Goal: Task Accomplishment & Management: Complete application form

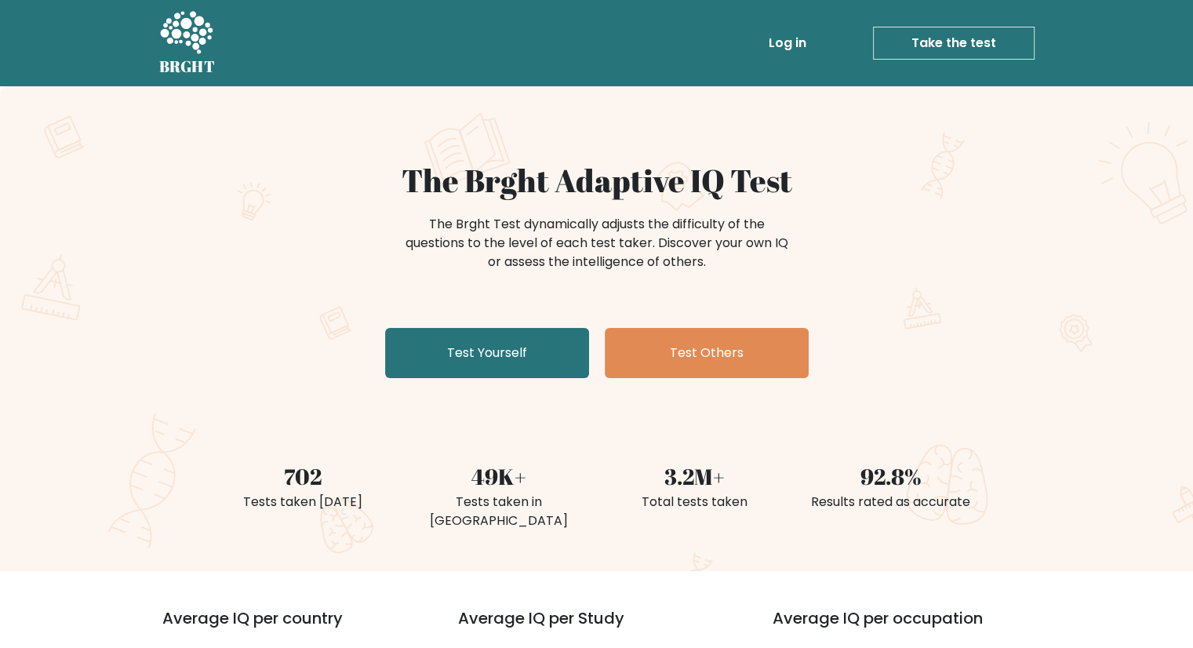
click at [797, 46] on link "Log in" at bounding box center [788, 42] width 50 height 31
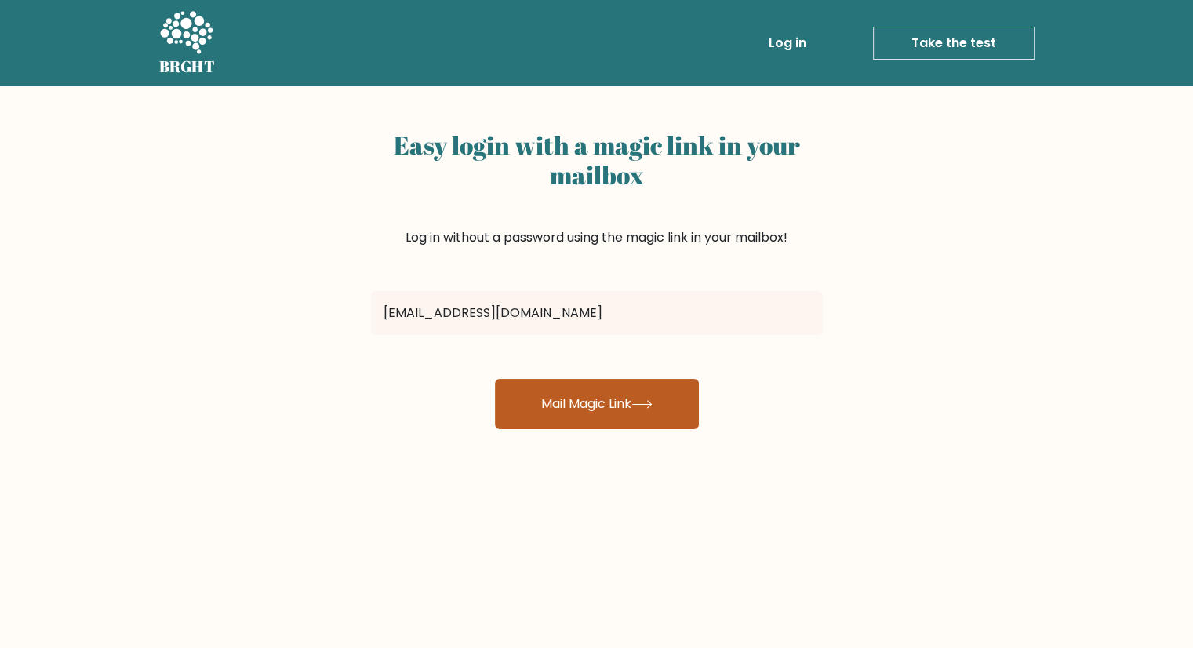
type input "[EMAIL_ADDRESS][DOMAIN_NAME]"
click at [618, 415] on button "Mail Magic Link" at bounding box center [597, 404] width 204 height 50
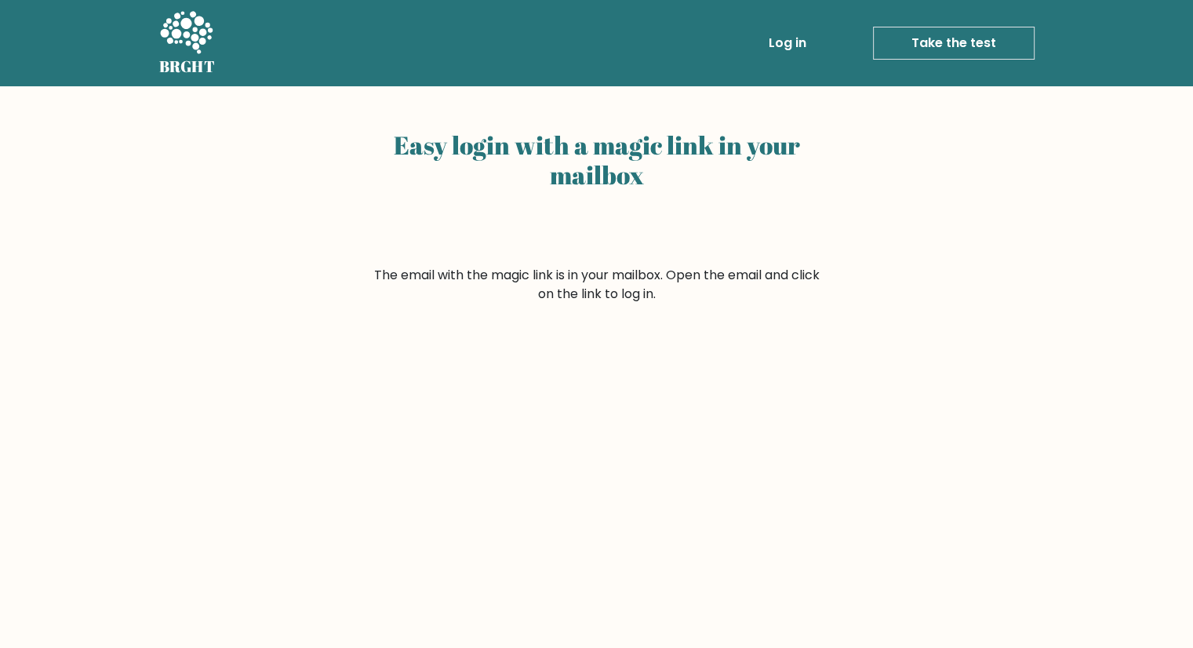
click at [790, 38] on link "Log in" at bounding box center [788, 42] width 50 height 31
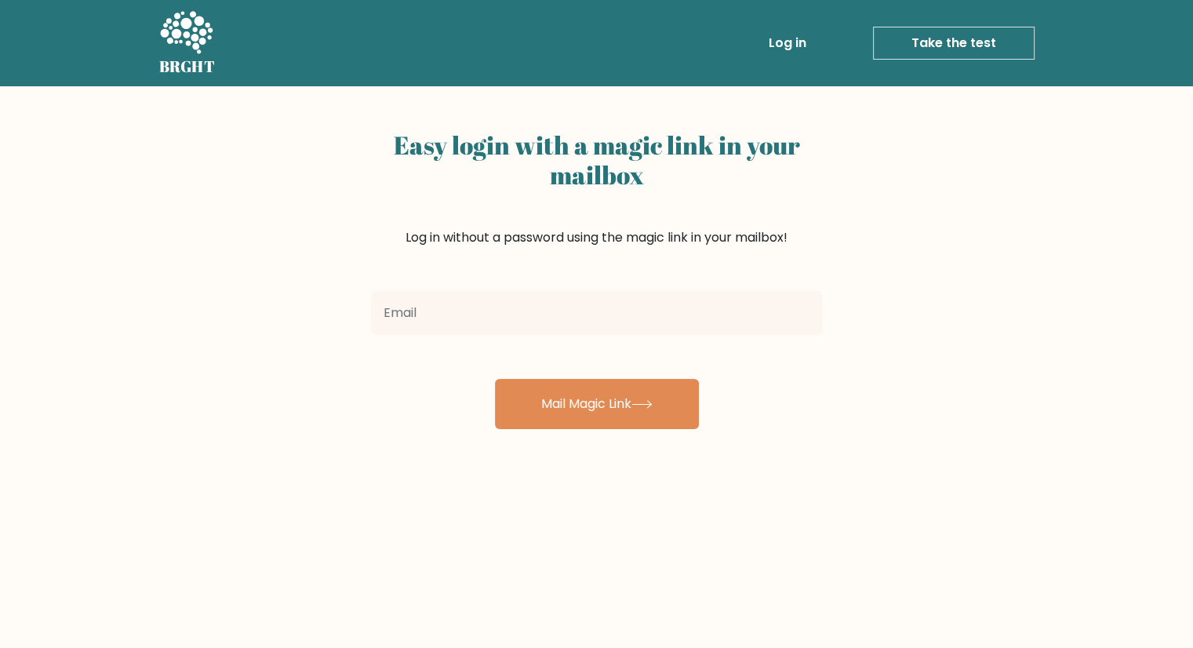
click at [951, 42] on link "Take the test" at bounding box center [954, 43] width 162 height 33
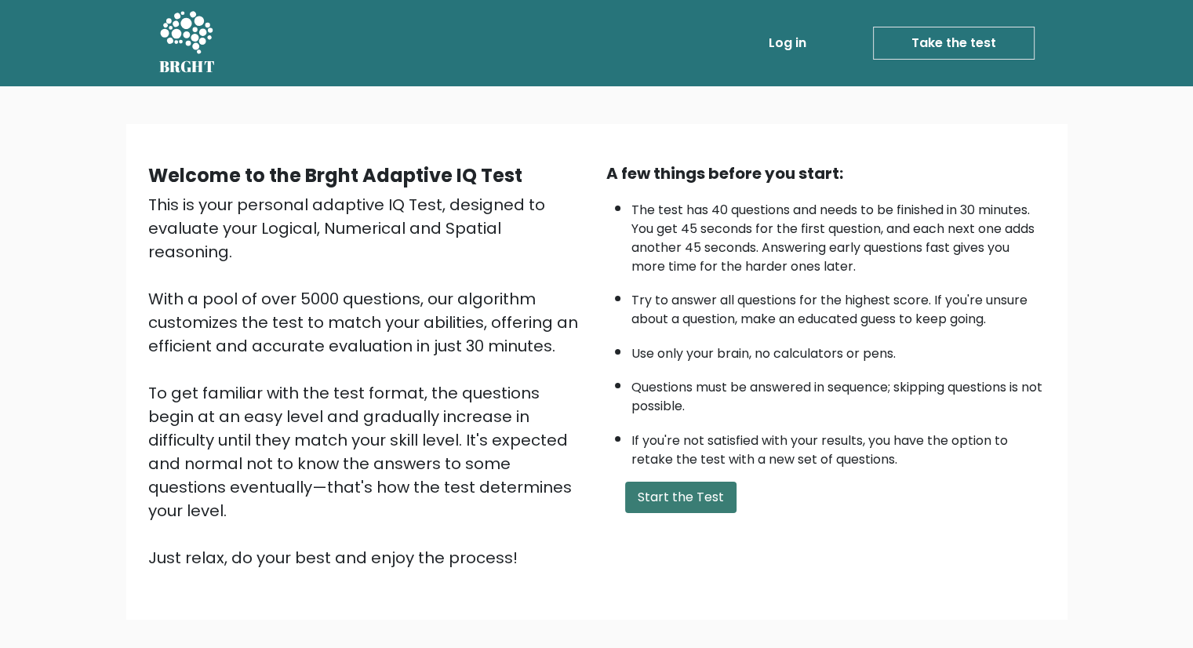
click at [680, 498] on button "Start the Test" at bounding box center [680, 497] width 111 height 31
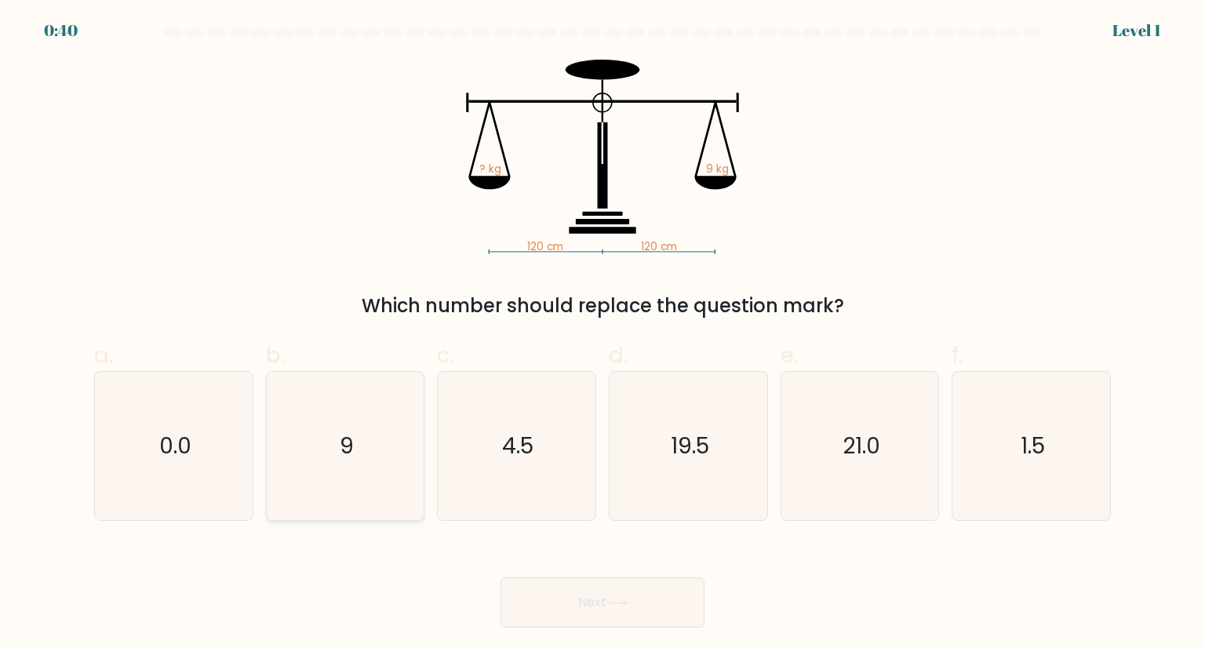
click at [388, 437] on icon "9" at bounding box center [344, 445] width 147 height 147
click at [603, 334] on input "b. 9" at bounding box center [603, 329] width 1 height 10
radio input "true"
click at [628, 597] on button "Next" at bounding box center [603, 602] width 204 height 50
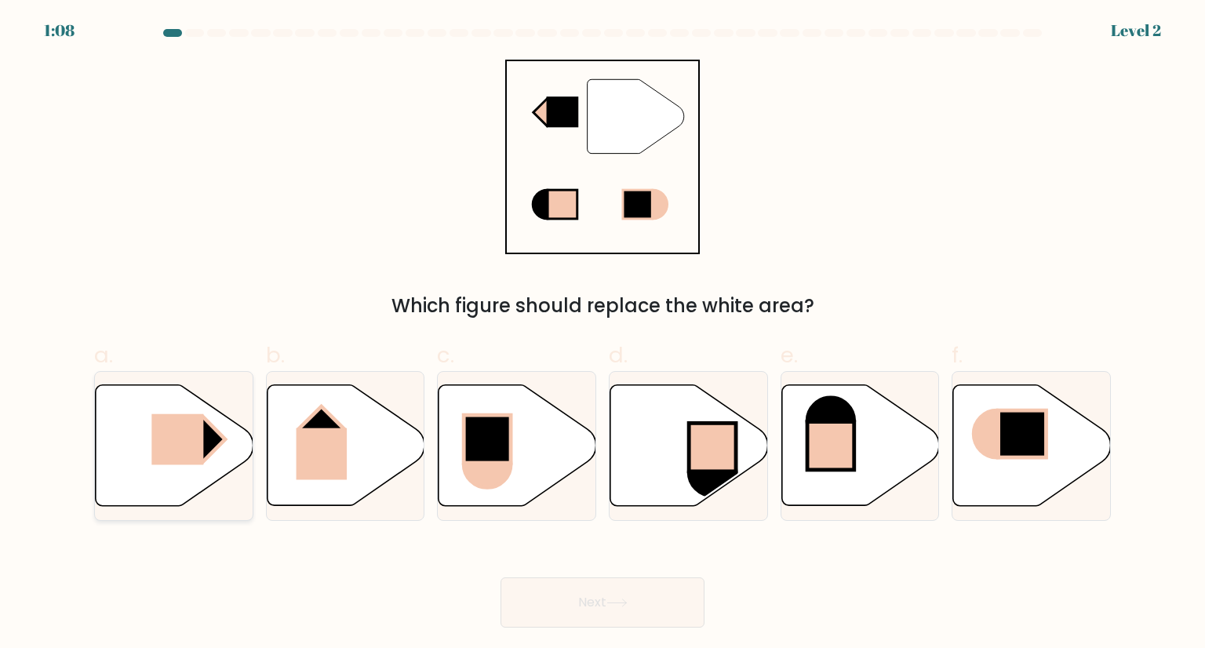
click at [201, 438] on rect at bounding box center [177, 439] width 52 height 51
click at [603, 334] on input "a." at bounding box center [603, 329] width 1 height 10
radio input "true"
click at [625, 606] on icon at bounding box center [616, 603] width 21 height 9
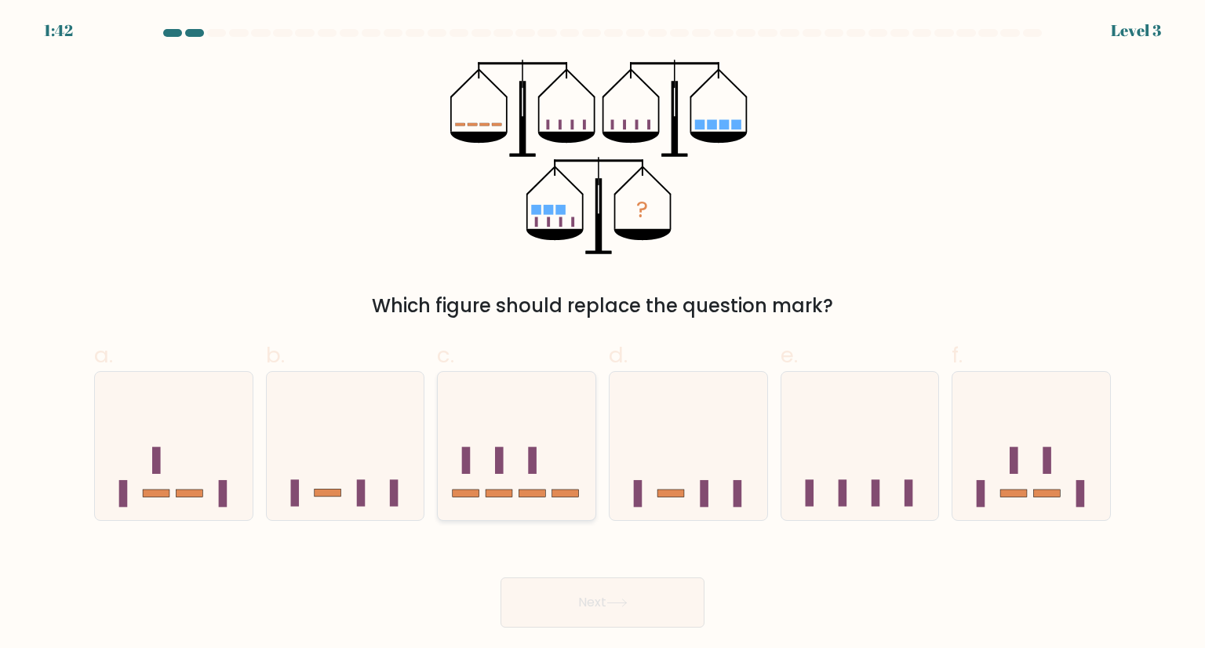
click at [483, 504] on icon at bounding box center [517, 446] width 158 height 130
click at [603, 334] on input "c." at bounding box center [603, 329] width 1 height 10
radio input "true"
click at [585, 625] on button "Next" at bounding box center [603, 602] width 204 height 50
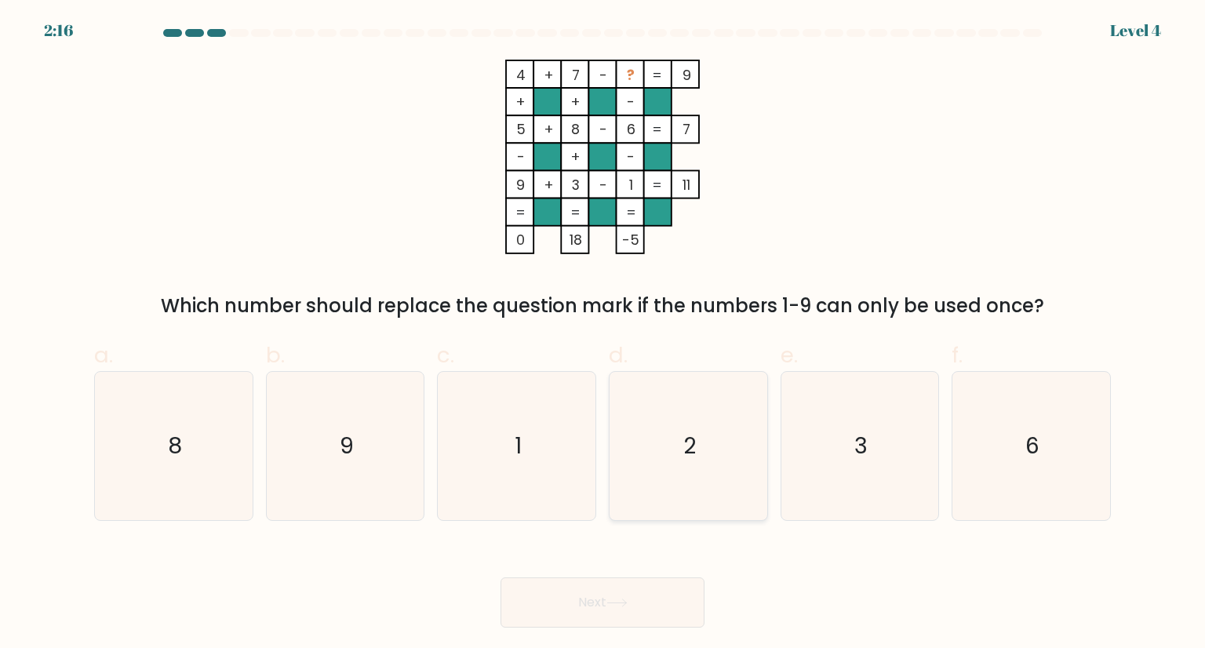
click at [701, 463] on icon "2" at bounding box center [687, 445] width 147 height 147
click at [603, 334] on input "d. 2" at bounding box center [603, 329] width 1 height 10
radio input "true"
click at [592, 620] on button "Next" at bounding box center [603, 602] width 204 height 50
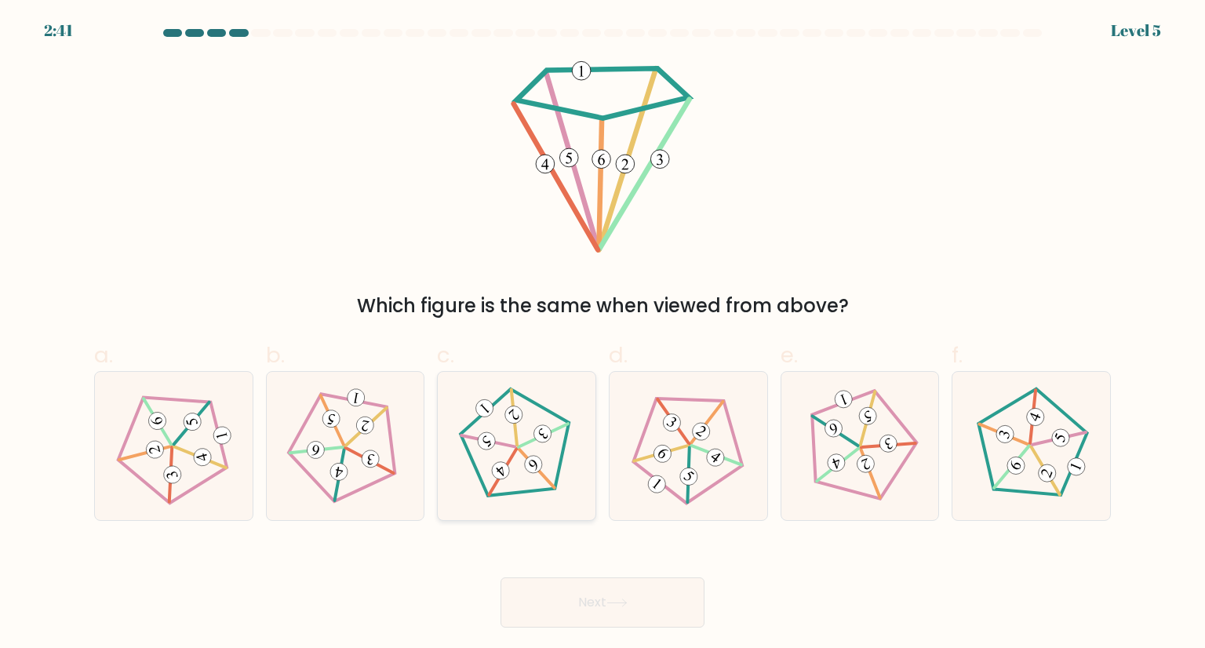
click at [559, 460] on 167 at bounding box center [521, 450] width 150 height 150
click at [603, 334] on input "c." at bounding box center [603, 329] width 1 height 10
radio input "true"
click at [597, 600] on button "Next" at bounding box center [603, 602] width 204 height 50
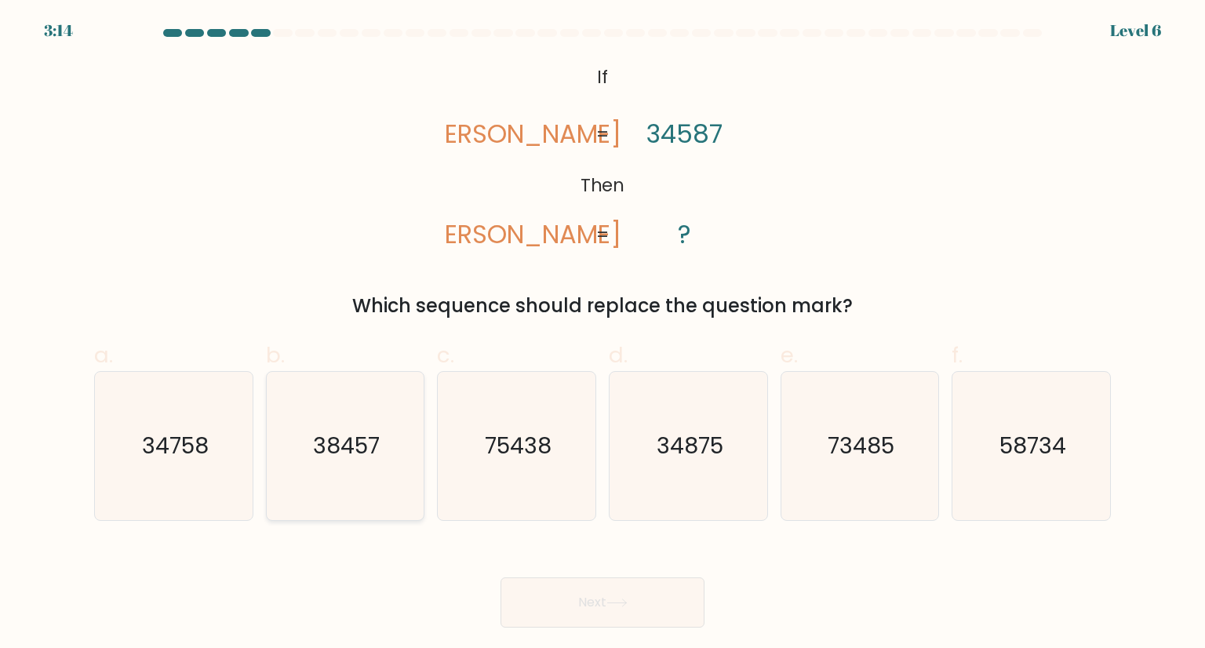
click at [327, 449] on text "38457" at bounding box center [346, 445] width 67 height 31
click at [603, 334] on input "b. 38457" at bounding box center [603, 329] width 1 height 10
radio input "true"
click at [609, 579] on button "Next" at bounding box center [603, 602] width 204 height 50
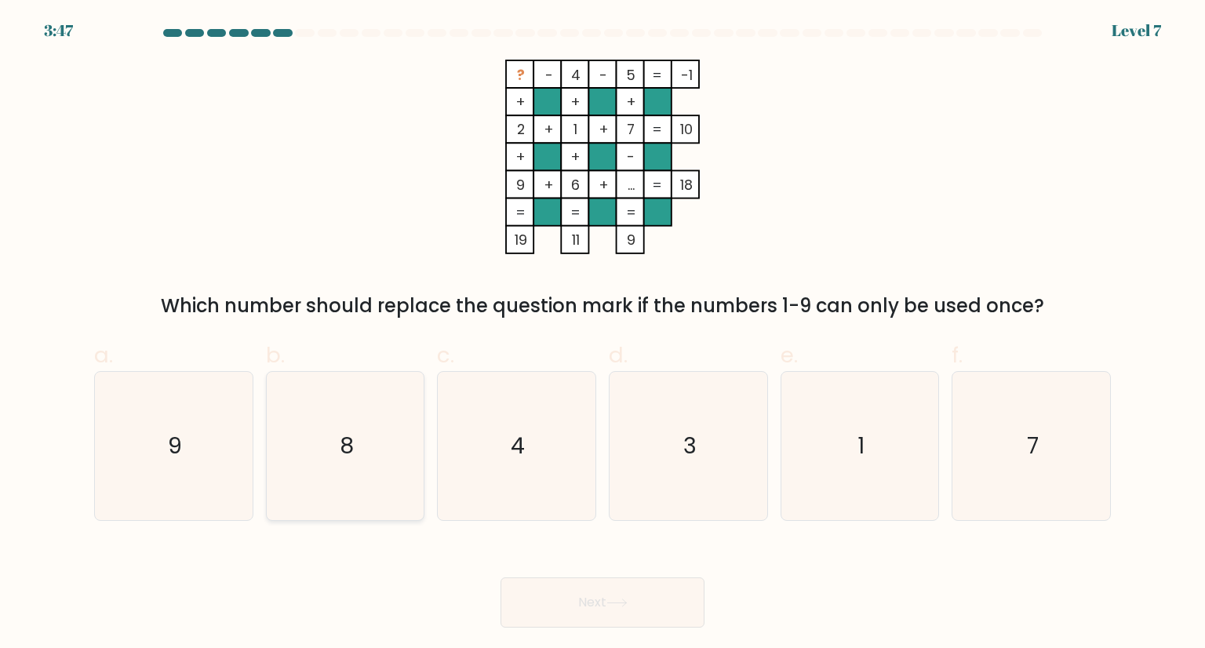
click at [395, 475] on icon "8" at bounding box center [344, 445] width 147 height 147
click at [603, 334] on input "b. 8" at bounding box center [603, 329] width 1 height 10
radio input "true"
click at [615, 610] on button "Next" at bounding box center [603, 602] width 204 height 50
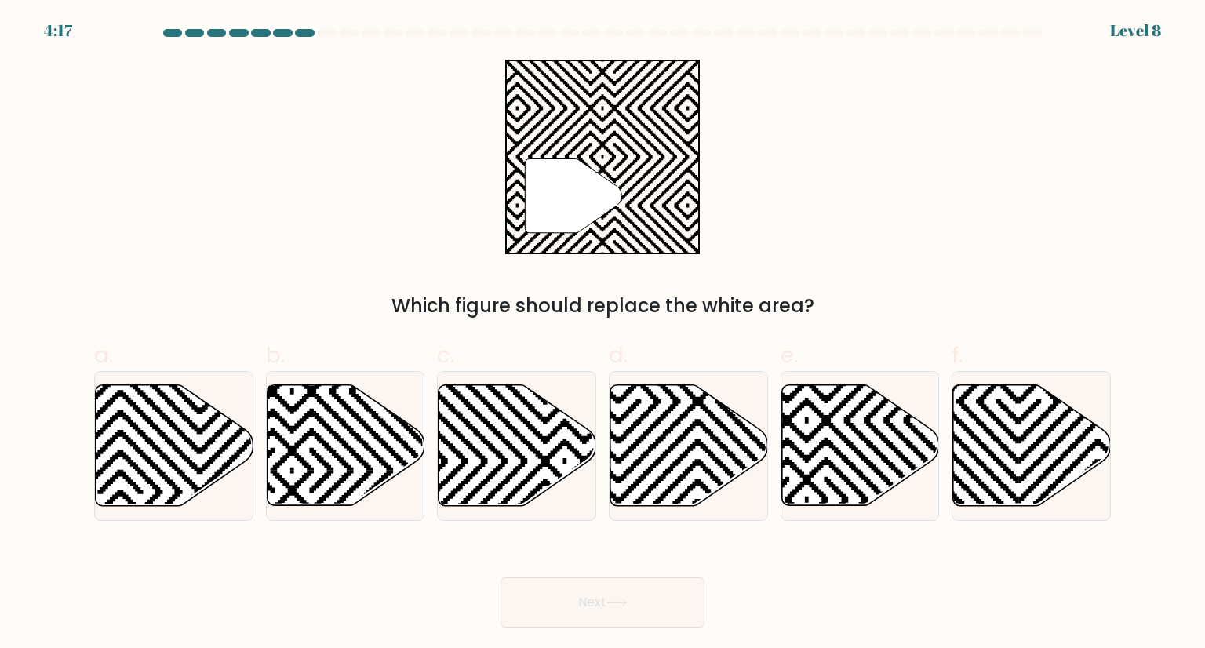
click at [625, 161] on icon """ at bounding box center [602, 157] width 195 height 195
click at [505, 420] on icon at bounding box center [565, 382] width 318 height 318
click at [603, 334] on input "c." at bounding box center [603, 329] width 1 height 10
radio input "true"
click at [606, 595] on button "Next" at bounding box center [603, 602] width 204 height 50
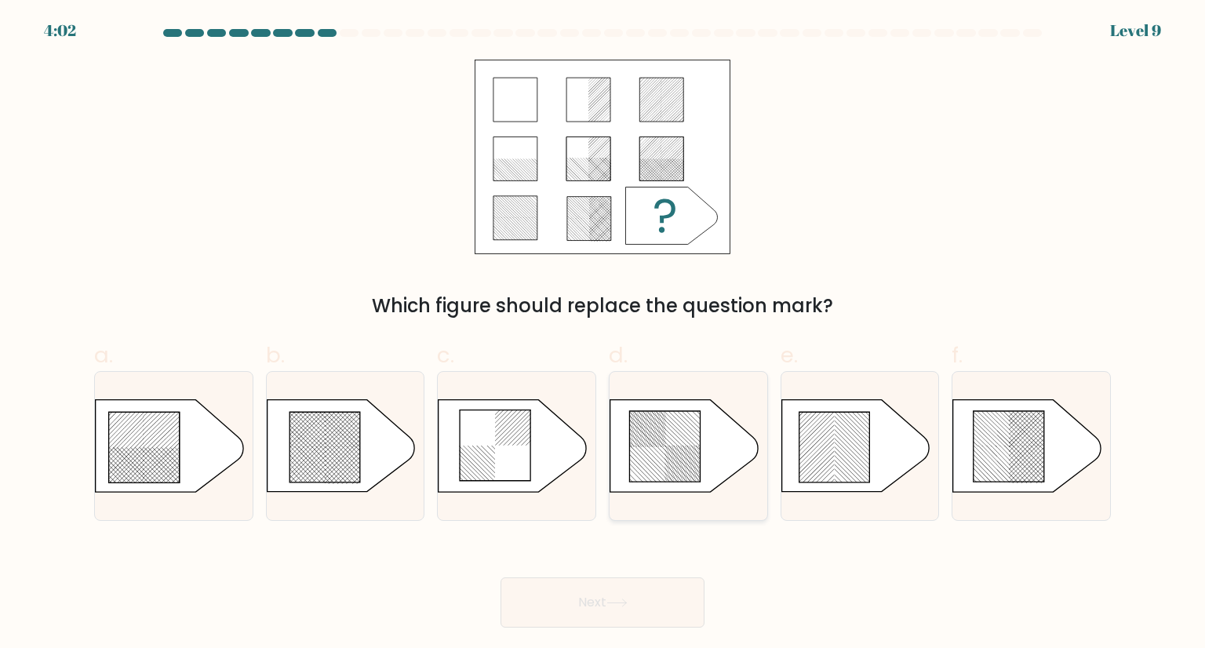
click at [730, 463] on icon at bounding box center [683, 446] width 147 height 92
click at [603, 334] on input "d." at bounding box center [603, 329] width 1 height 10
radio input "true"
click at [730, 463] on icon at bounding box center [684, 445] width 146 height 91
click at [603, 334] on input "d." at bounding box center [603, 329] width 1 height 10
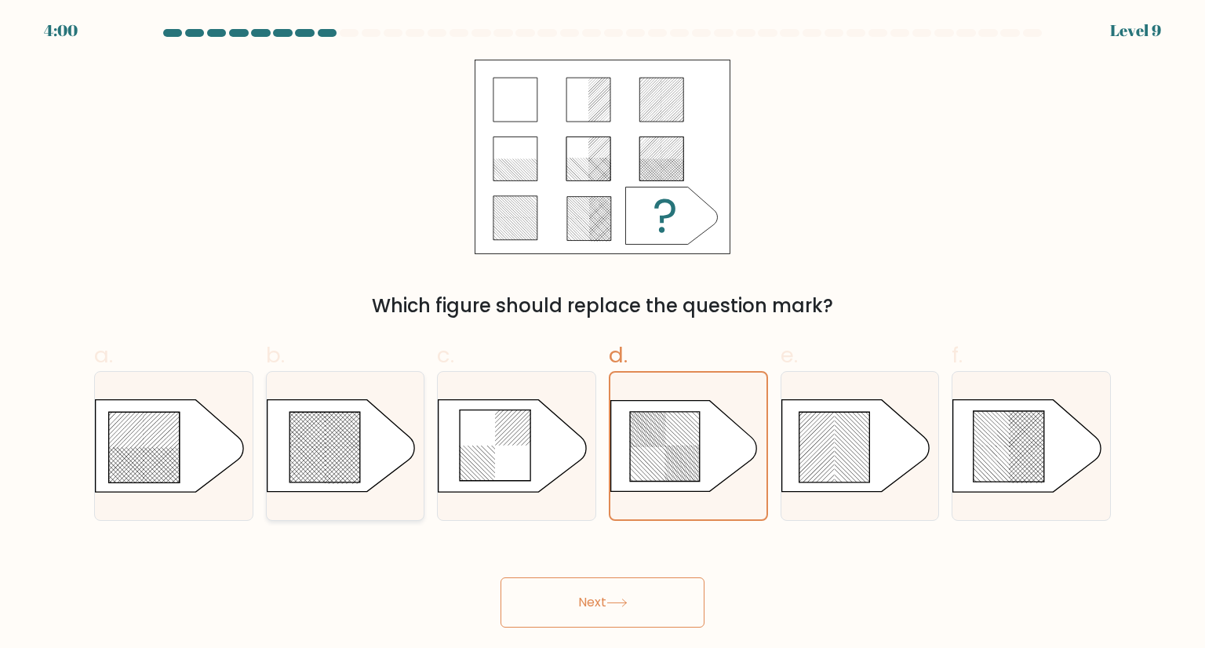
click at [312, 459] on icon at bounding box center [325, 447] width 71 height 71
click at [603, 334] on input "b." at bounding box center [603, 329] width 1 height 10
radio input "true"
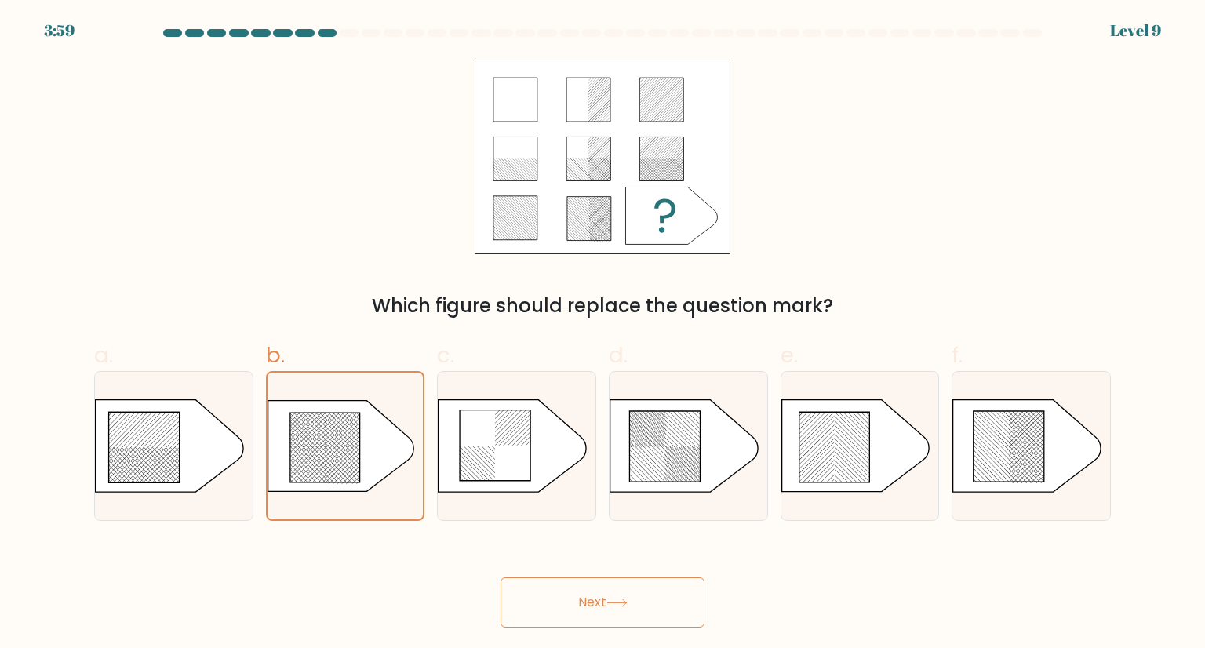
click at [553, 589] on button "Next" at bounding box center [603, 602] width 204 height 50
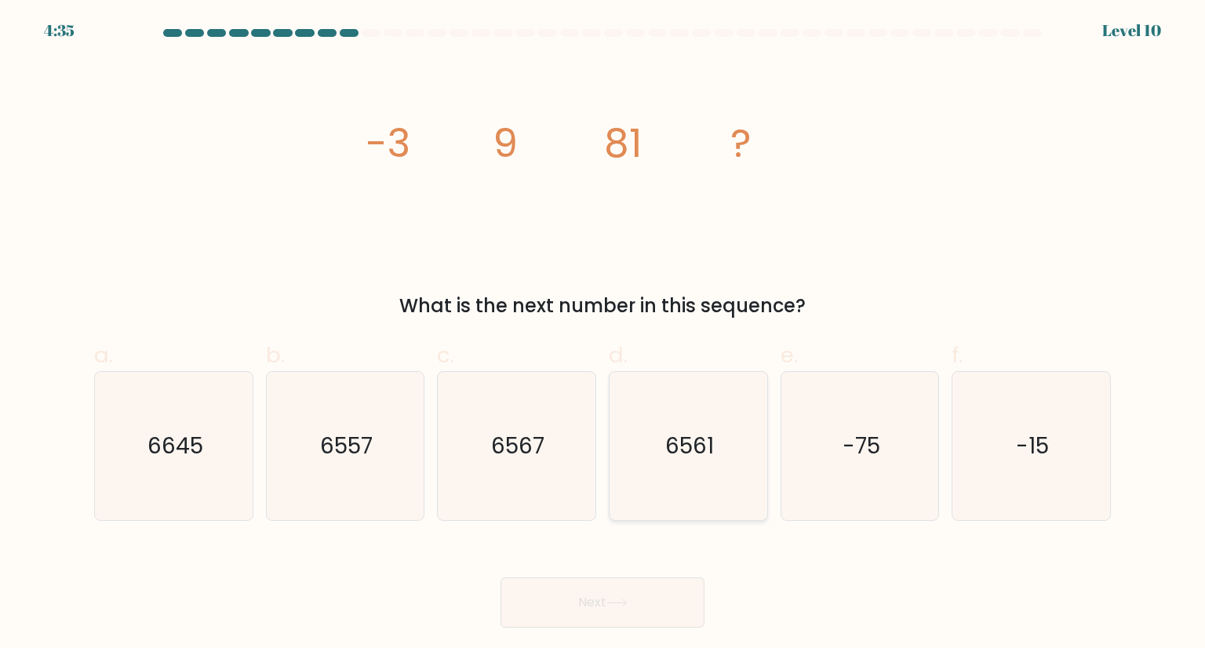
click at [727, 457] on icon "6561" at bounding box center [687, 445] width 147 height 147
click at [603, 334] on input "d. 6561" at bounding box center [603, 329] width 1 height 10
radio input "true"
click at [623, 603] on icon at bounding box center [616, 603] width 21 height 9
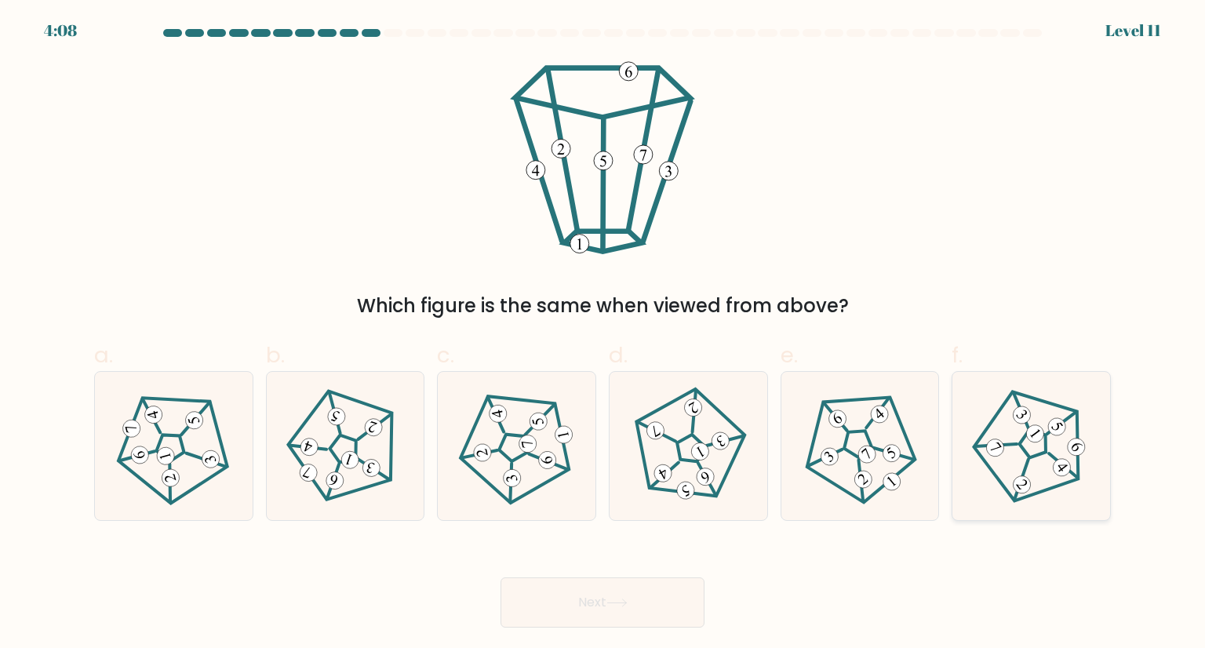
click at [1028, 453] on 142 at bounding box center [1036, 443] width 38 height 38
click at [603, 334] on input "f." at bounding box center [603, 329] width 1 height 10
radio input "true"
click at [578, 598] on button "Next" at bounding box center [603, 602] width 204 height 50
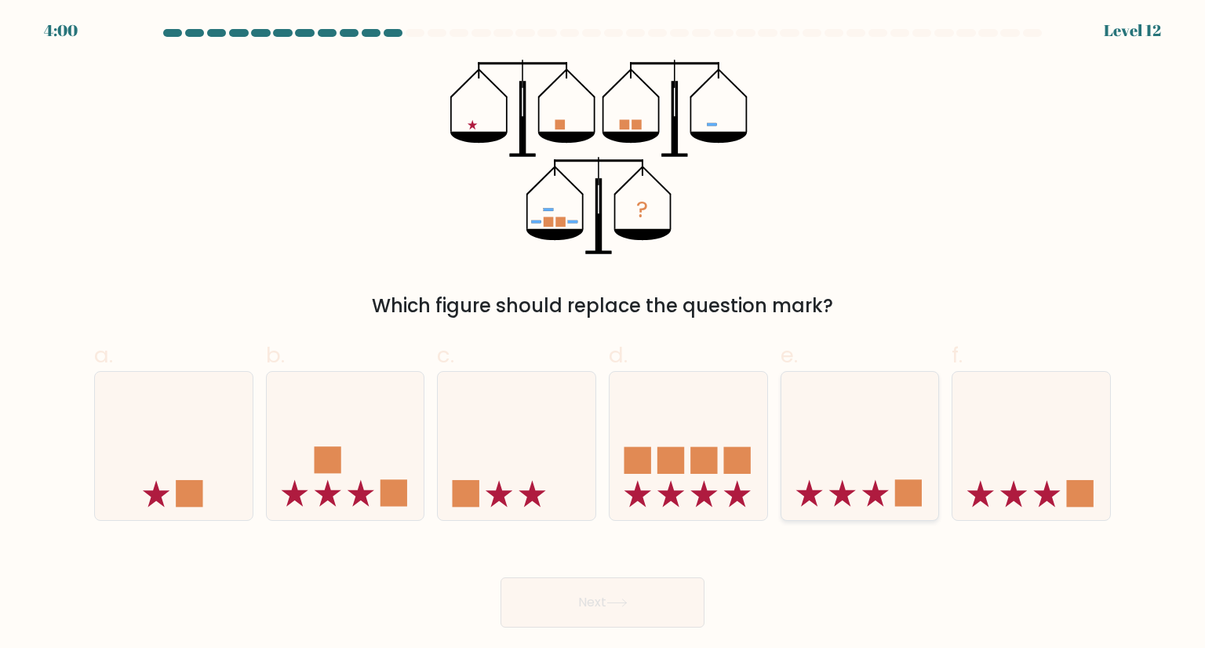
click at [883, 462] on icon at bounding box center [860, 446] width 158 height 130
click at [603, 334] on input "e." at bounding box center [603, 329] width 1 height 10
radio input "true"
click at [635, 606] on button "Next" at bounding box center [603, 602] width 204 height 50
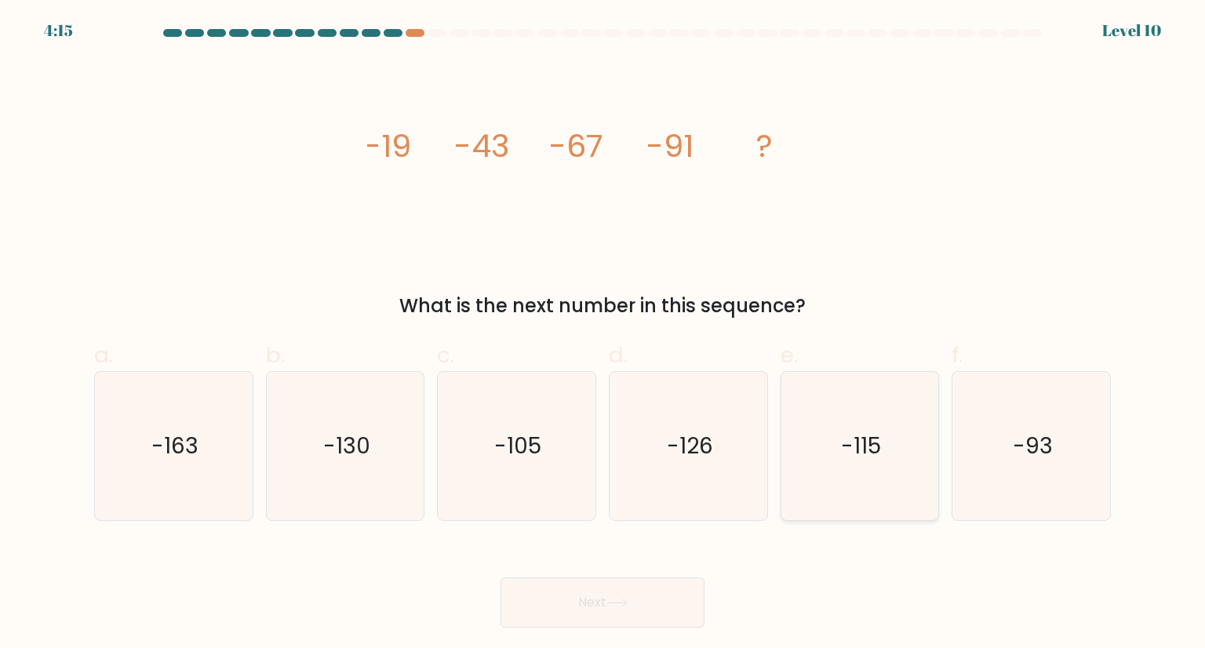
click at [892, 453] on icon "-115" at bounding box center [859, 445] width 147 height 147
click at [603, 334] on input "e. -115" at bounding box center [603, 329] width 1 height 10
radio input "true"
click at [573, 625] on button "Next" at bounding box center [603, 602] width 204 height 50
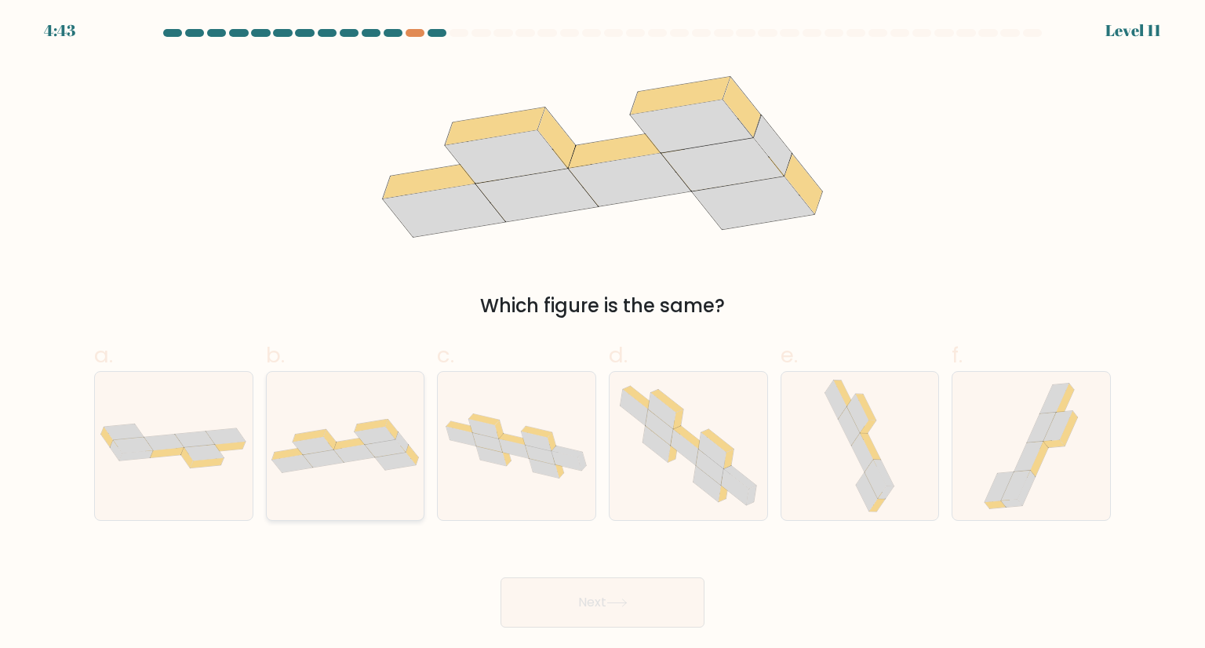
click at [337, 464] on icon at bounding box center [346, 446] width 158 height 54
click at [603, 334] on input "b." at bounding box center [603, 329] width 1 height 10
radio input "true"
click at [586, 583] on button "Next" at bounding box center [603, 602] width 204 height 50
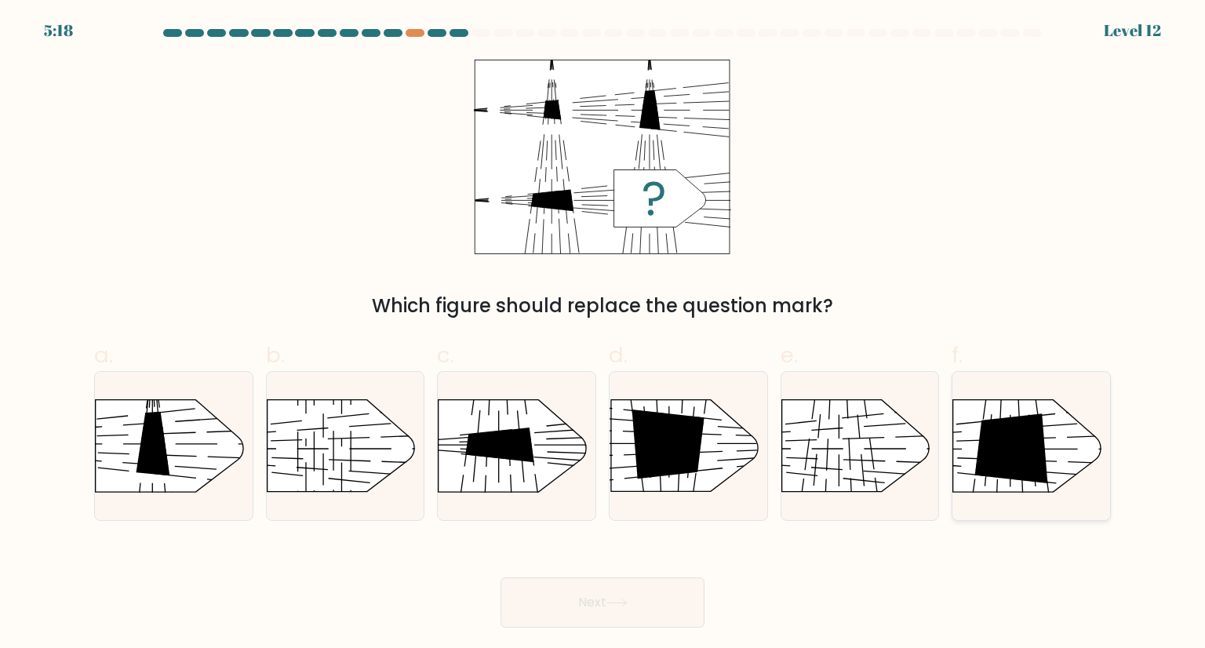
click at [1045, 432] on rect at bounding box center [935, 378] width 410 height 311
click at [603, 334] on input "f." at bounding box center [603, 329] width 1 height 10
radio input "true"
click at [584, 600] on button "Next" at bounding box center [603, 602] width 204 height 50
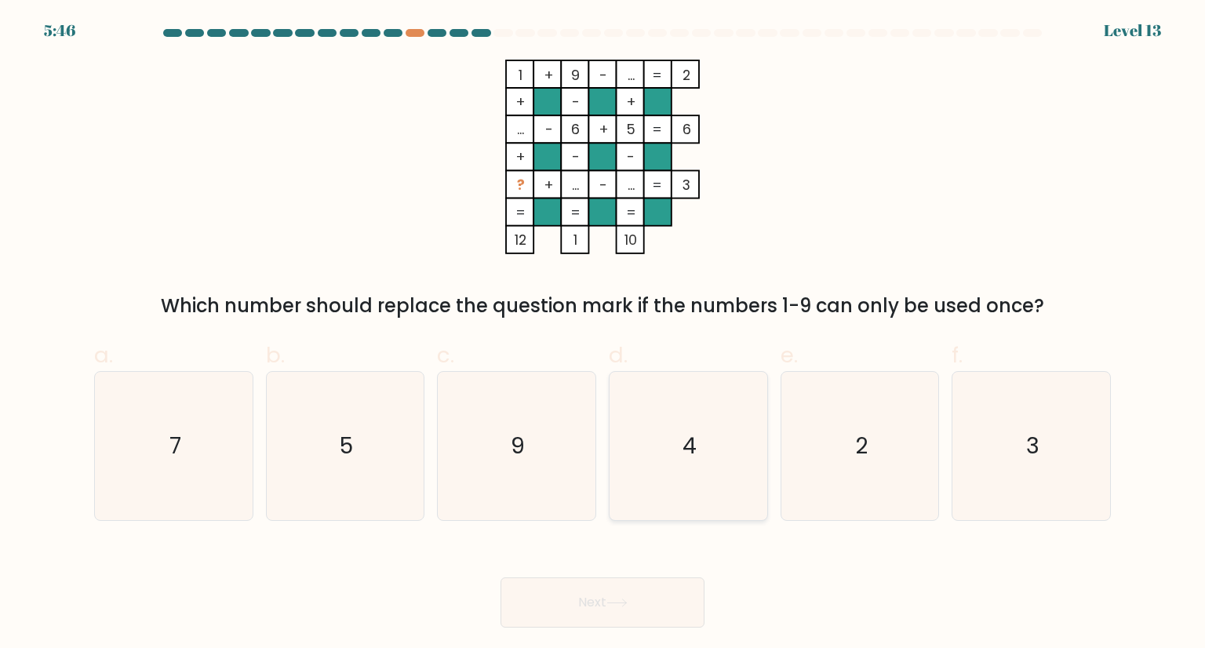
click at [725, 471] on icon "4" at bounding box center [687, 445] width 147 height 147
click at [603, 334] on input "d. 4" at bounding box center [603, 329] width 1 height 10
radio input "true"
click at [561, 614] on button "Next" at bounding box center [603, 602] width 204 height 50
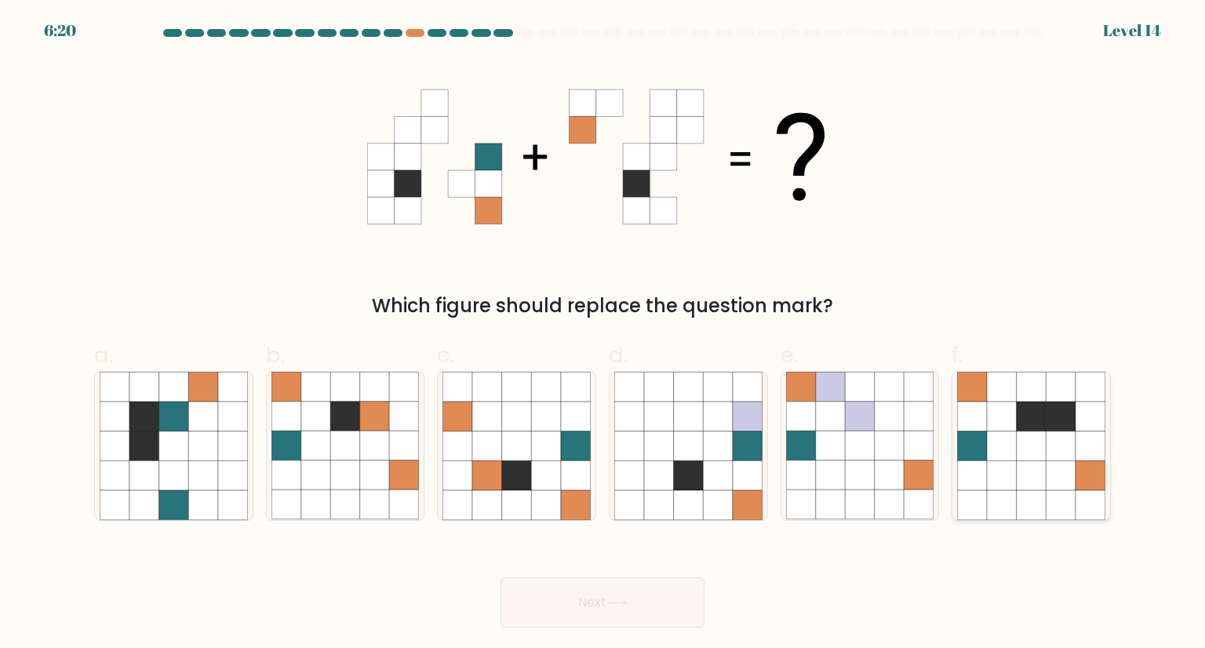
click at [1086, 450] on icon at bounding box center [1091, 447] width 30 height 30
click at [603, 334] on input "f." at bounding box center [603, 329] width 1 height 10
radio input "true"
click at [559, 595] on button "Next" at bounding box center [603, 602] width 204 height 50
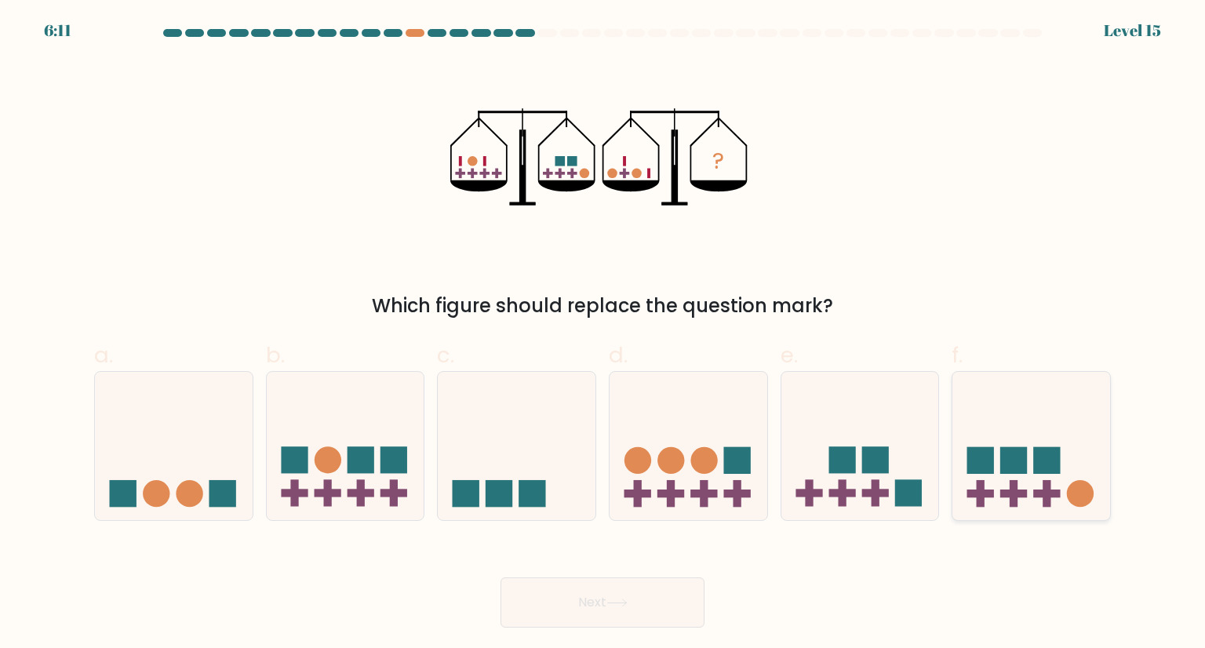
click at [1014, 513] on div at bounding box center [1031, 445] width 159 height 149
click at [603, 334] on input "f." at bounding box center [603, 329] width 1 height 10
radio input "true"
click at [606, 574] on div "Next" at bounding box center [603, 584] width 1036 height 88
click at [610, 584] on button "Next" at bounding box center [603, 602] width 204 height 50
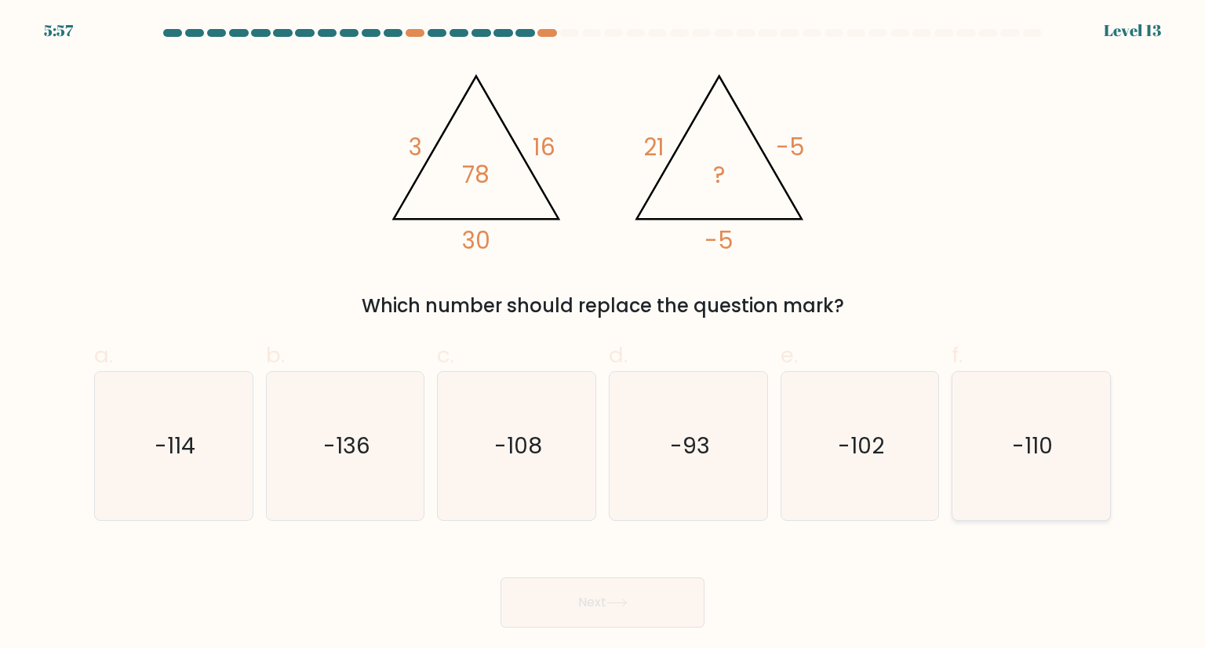
click at [973, 443] on icon "-110" at bounding box center [1030, 445] width 147 height 147
click at [603, 334] on input "f. -110" at bounding box center [603, 329] width 1 height 10
radio input "true"
click at [603, 608] on button "Next" at bounding box center [603, 602] width 204 height 50
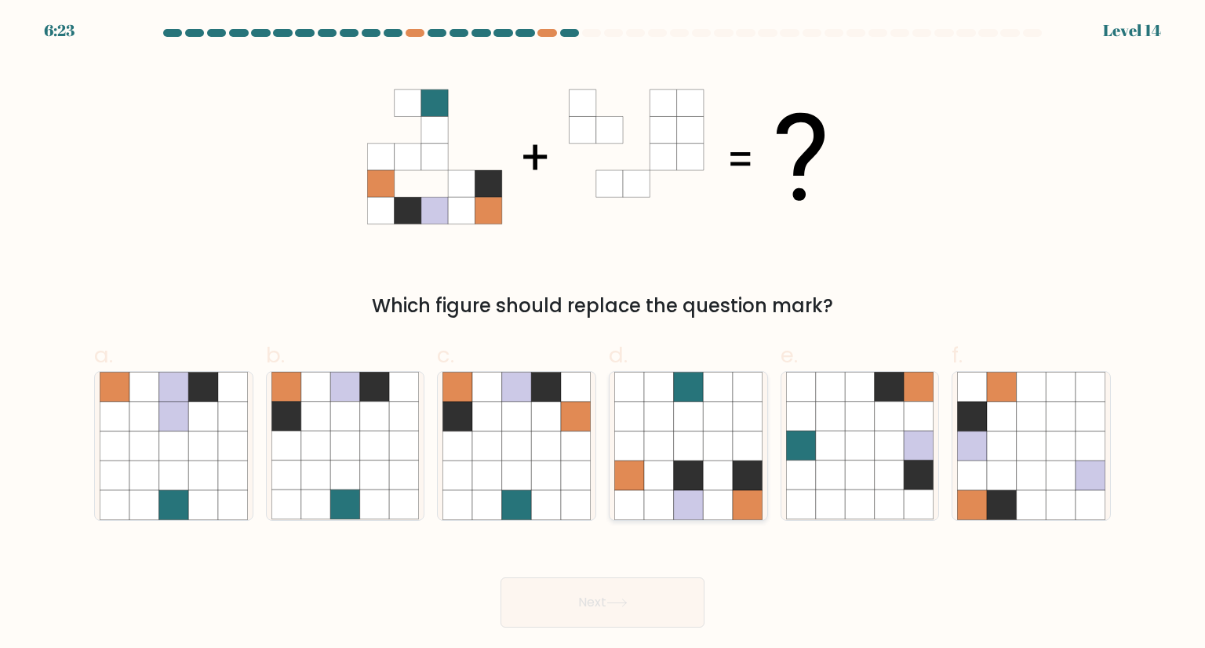
click at [743, 518] on icon at bounding box center [748, 505] width 30 height 30
click at [603, 334] on input "d." at bounding box center [603, 329] width 1 height 10
radio input "true"
click at [480, 449] on icon at bounding box center [487, 447] width 30 height 30
click at [603, 334] on input "c." at bounding box center [603, 329] width 1 height 10
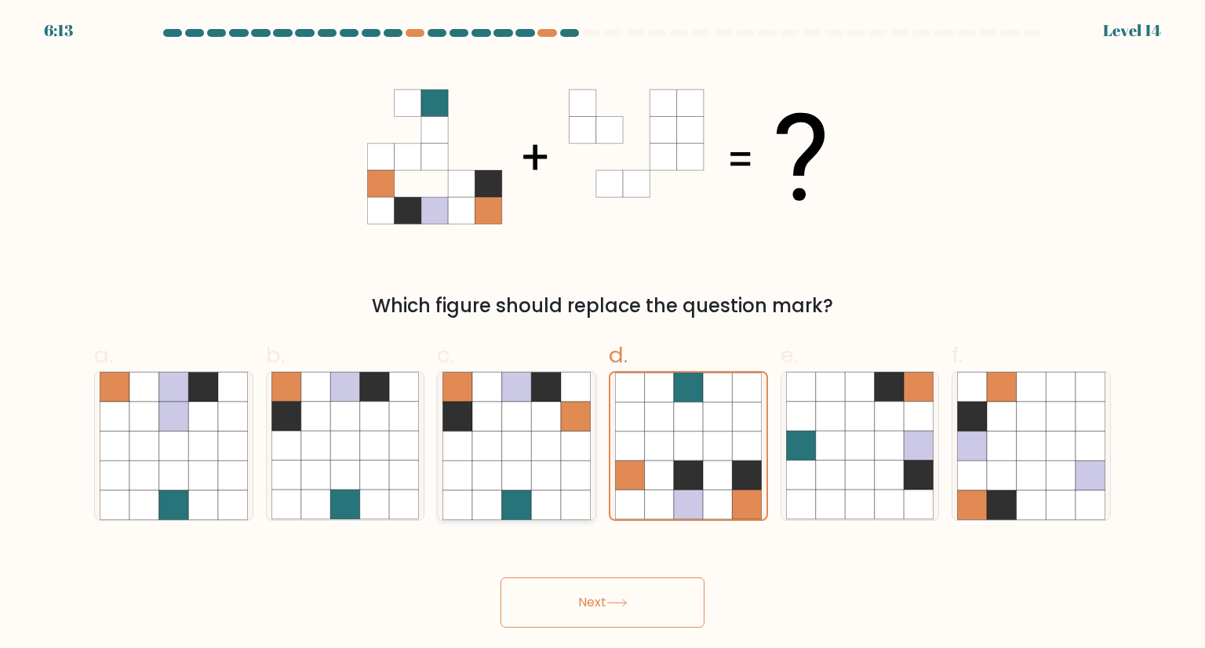
radio input "true"
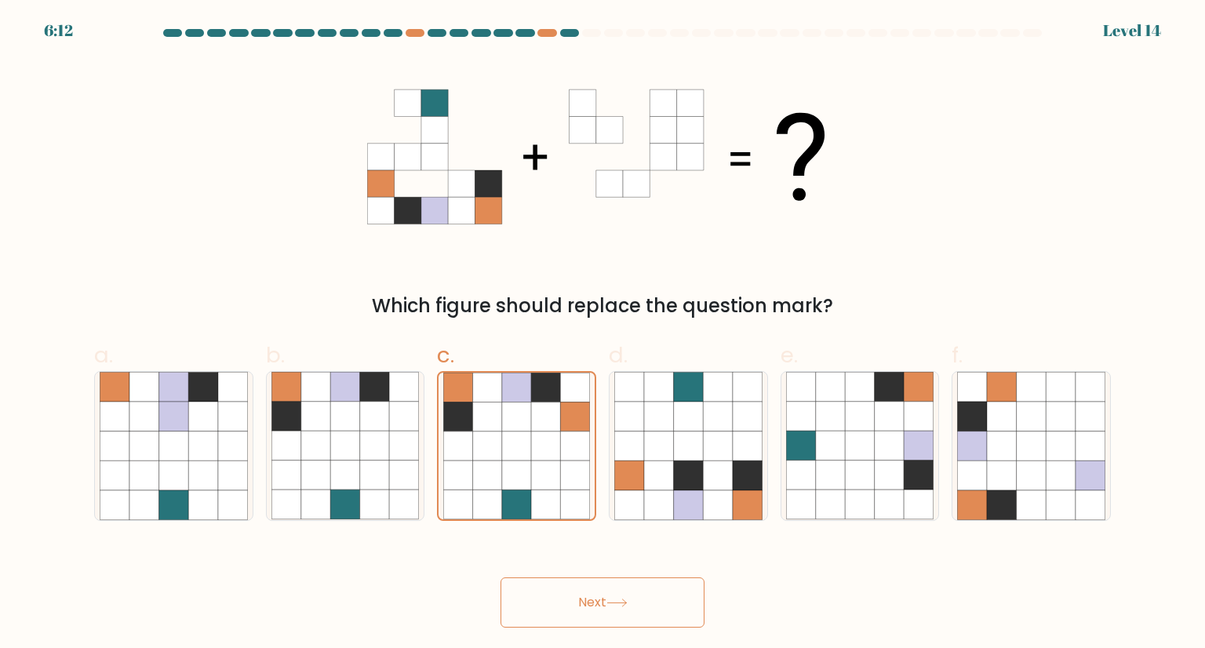
click at [620, 610] on button "Next" at bounding box center [603, 602] width 204 height 50
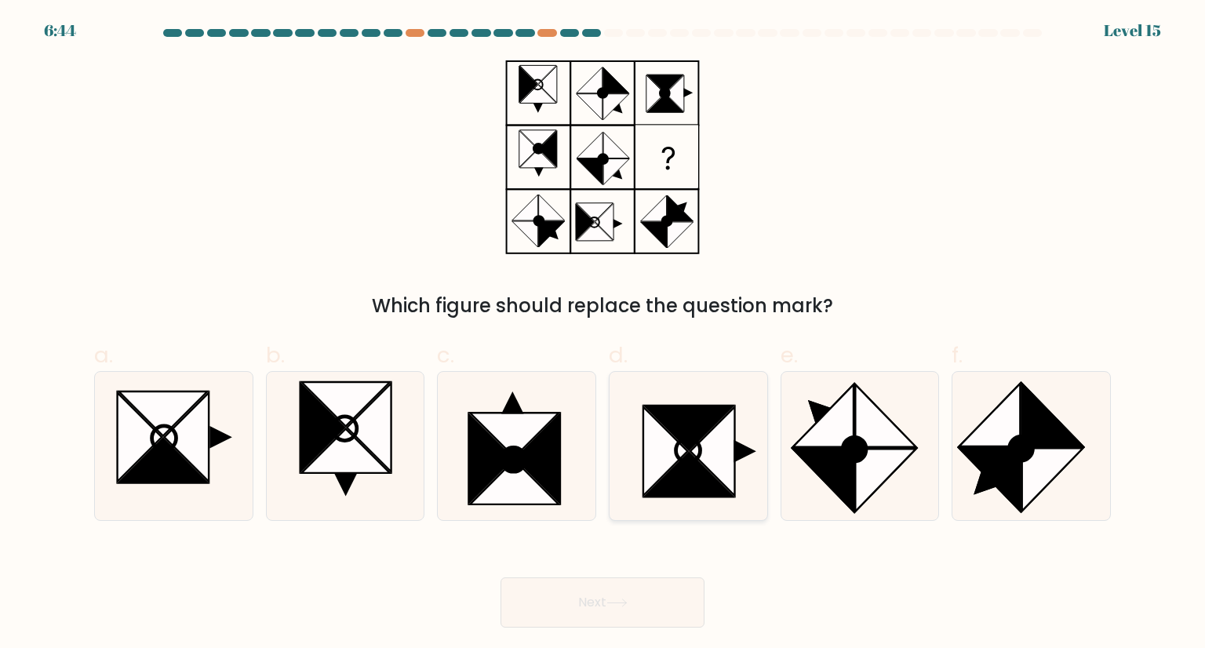
click at [669, 450] on icon at bounding box center [665, 451] width 44 height 89
click at [603, 334] on input "d." at bounding box center [603, 329] width 1 height 10
radio input "true"
click at [588, 596] on button "Next" at bounding box center [603, 602] width 204 height 50
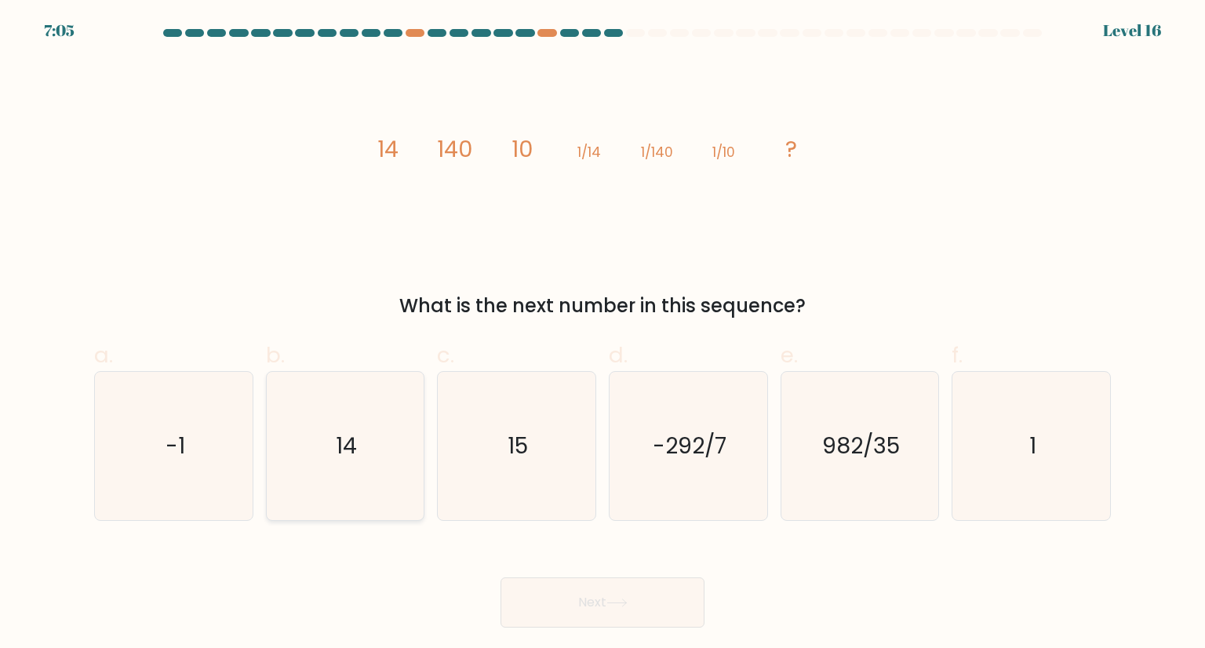
click at [368, 505] on icon "14" at bounding box center [344, 445] width 147 height 147
click at [603, 334] on input "b. 14" at bounding box center [603, 329] width 1 height 10
radio input "true"
click at [662, 600] on button "Next" at bounding box center [603, 602] width 204 height 50
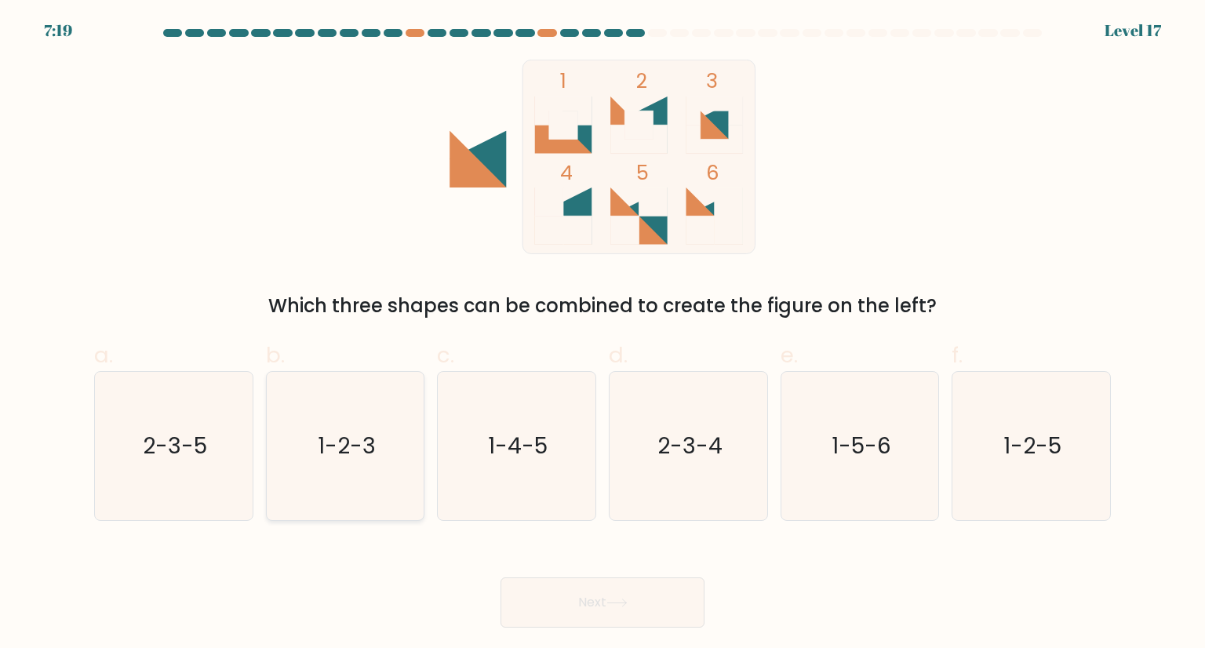
click at [345, 468] on icon "1-2-3" at bounding box center [344, 445] width 147 height 147
click at [603, 334] on input "b. 1-2-3" at bounding box center [603, 329] width 1 height 10
radio input "true"
click at [621, 607] on button "Next" at bounding box center [603, 602] width 204 height 50
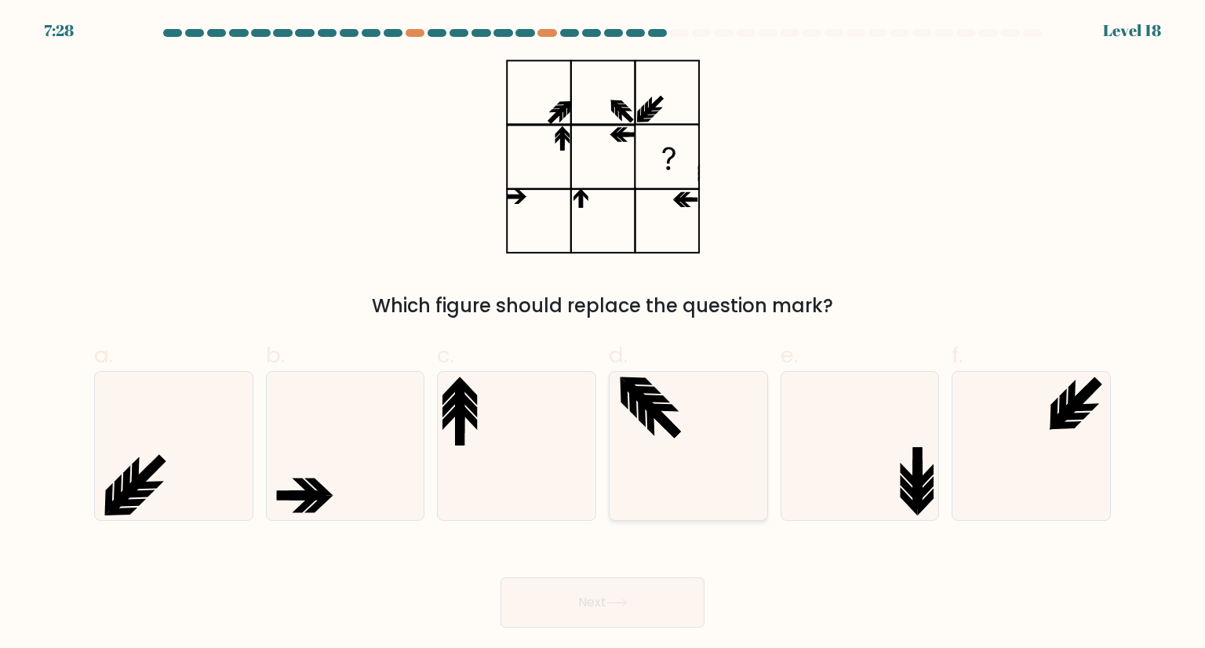
click at [694, 459] on icon at bounding box center [687, 445] width 147 height 147
click at [603, 334] on input "d." at bounding box center [603, 329] width 1 height 10
radio input "true"
click at [1098, 453] on icon at bounding box center [1030, 445] width 147 height 147
click at [603, 334] on input "f." at bounding box center [603, 329] width 1 height 10
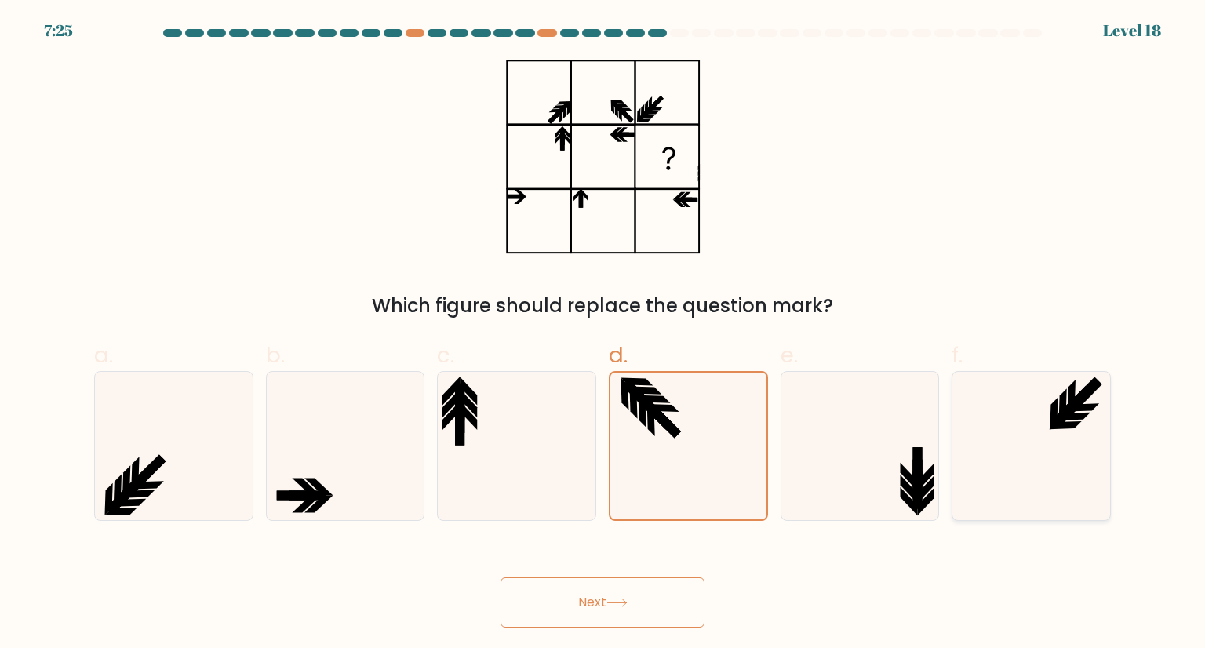
radio input "true"
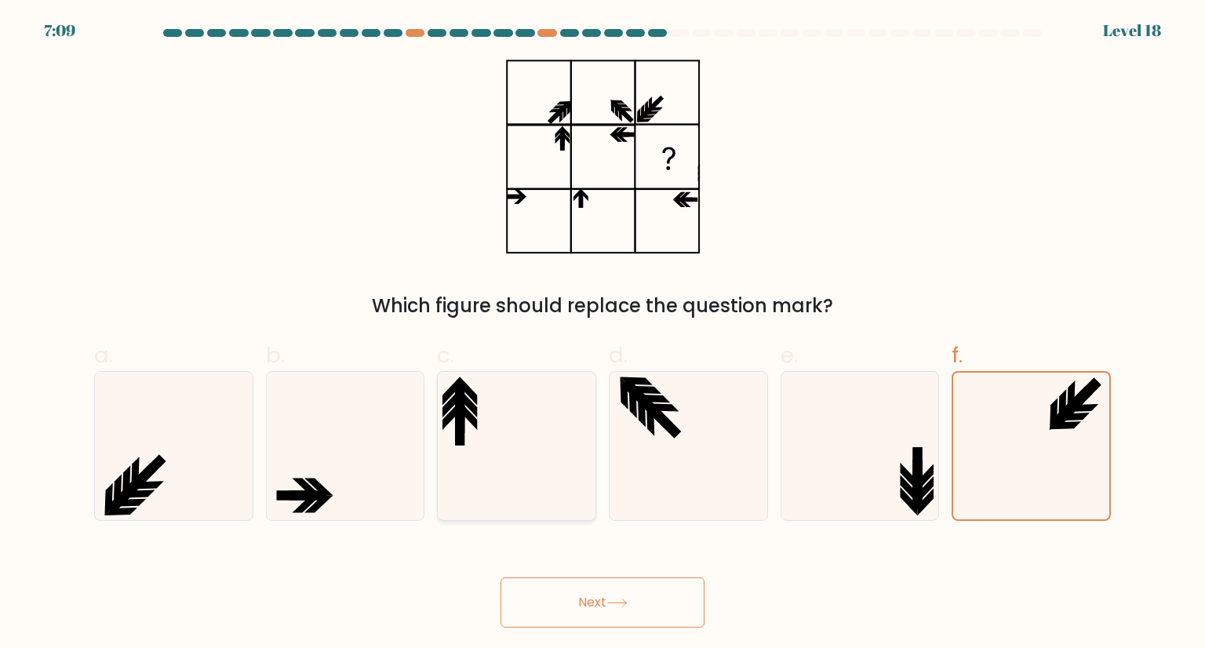
click at [537, 405] on icon at bounding box center [515, 445] width 147 height 147
click at [603, 334] on input "c." at bounding box center [603, 329] width 1 height 10
radio input "true"
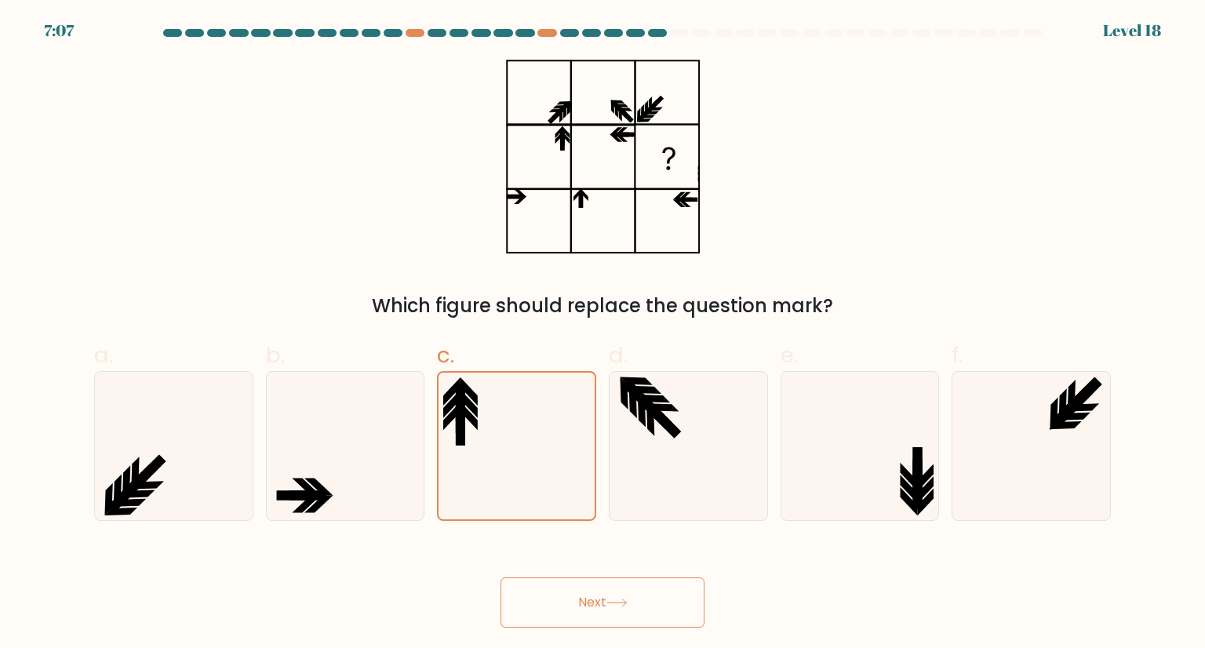
click at [669, 594] on button "Next" at bounding box center [603, 602] width 204 height 50
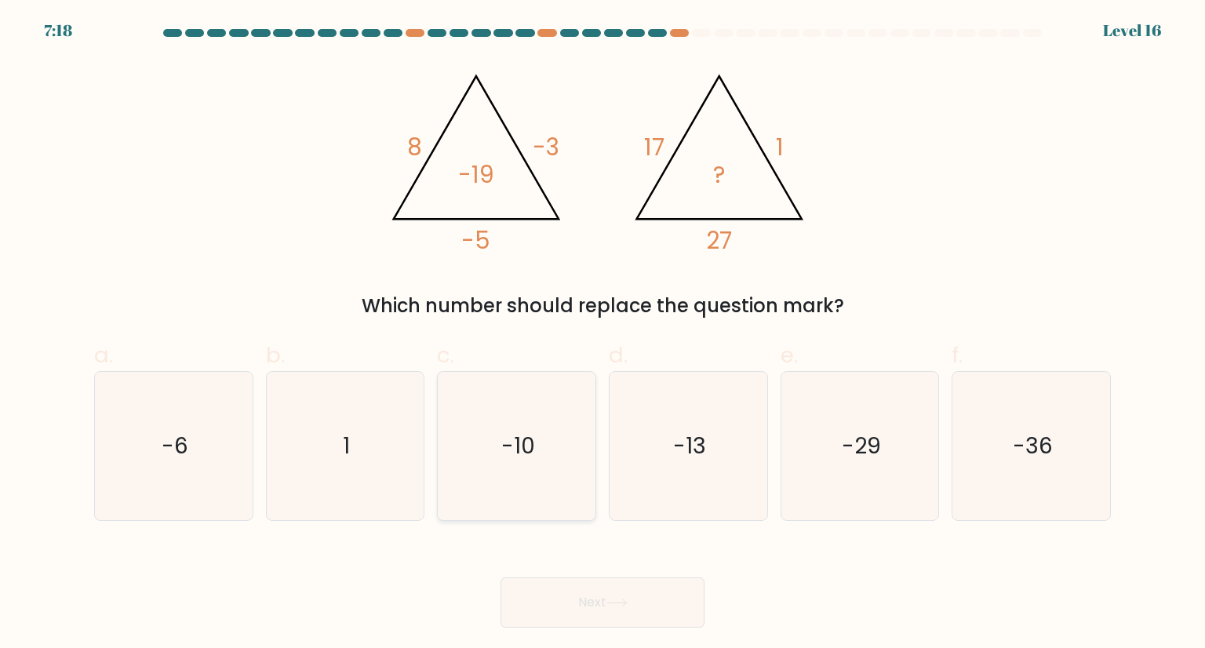
click at [490, 434] on icon "-10" at bounding box center [515, 445] width 147 height 147
click at [603, 334] on input "c. -10" at bounding box center [603, 329] width 1 height 10
radio input "true"
click at [645, 614] on button "Next" at bounding box center [603, 602] width 204 height 50
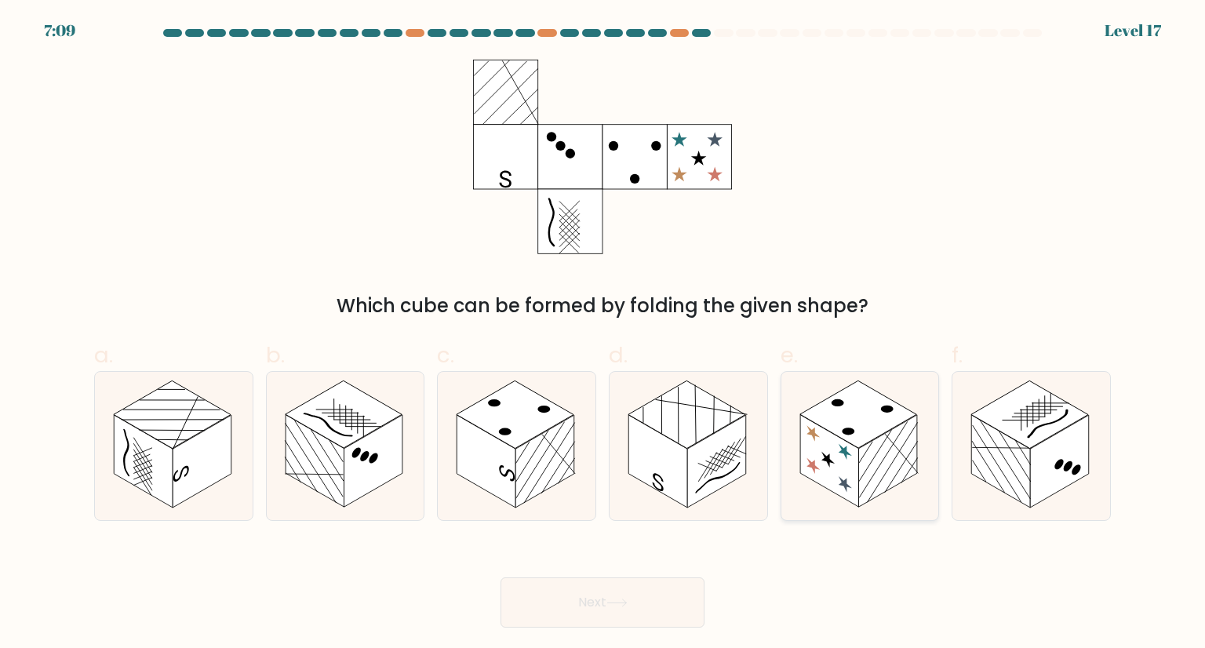
click at [891, 465] on rect at bounding box center [887, 461] width 59 height 93
click at [603, 334] on input "e." at bounding box center [603, 329] width 1 height 10
radio input "true"
click at [634, 603] on button "Next" at bounding box center [603, 602] width 204 height 50
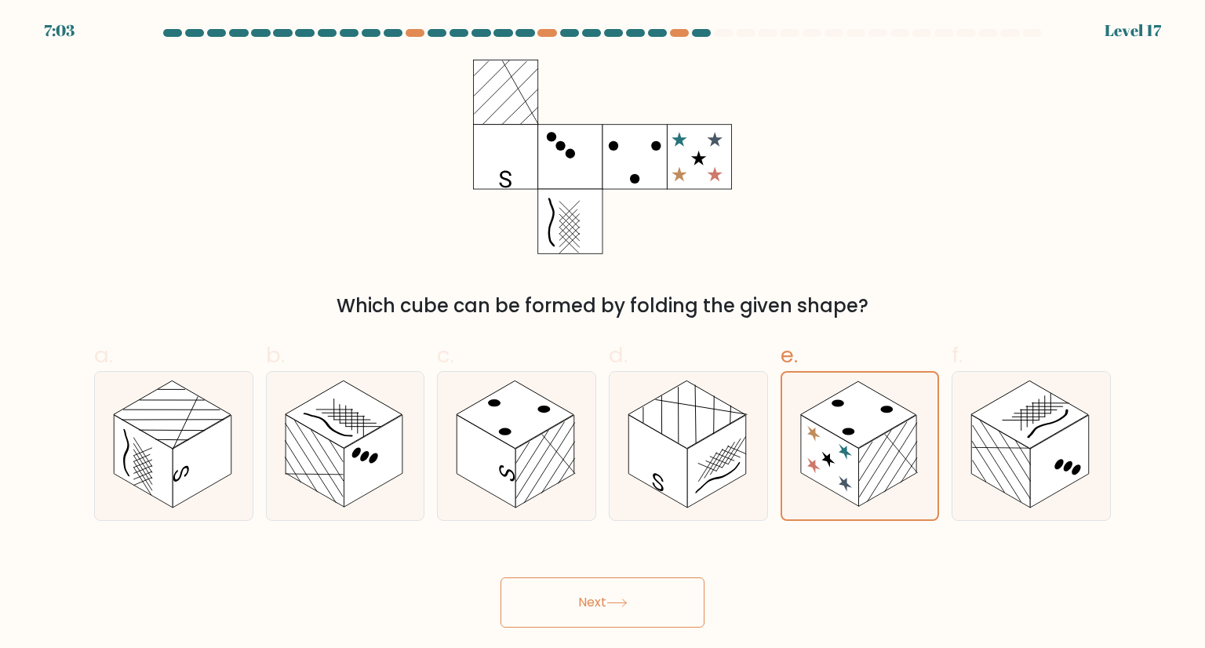
click at [599, 607] on button "Next" at bounding box center [603, 602] width 204 height 50
click at [901, 214] on div "Which cube can be formed by folding the given shape?" at bounding box center [603, 190] width 1036 height 260
click at [791, 498] on icon at bounding box center [860, 446] width 156 height 146
click at [603, 334] on input "e." at bounding box center [603, 329] width 1 height 10
click at [791, 498] on icon at bounding box center [860, 446] width 156 height 146
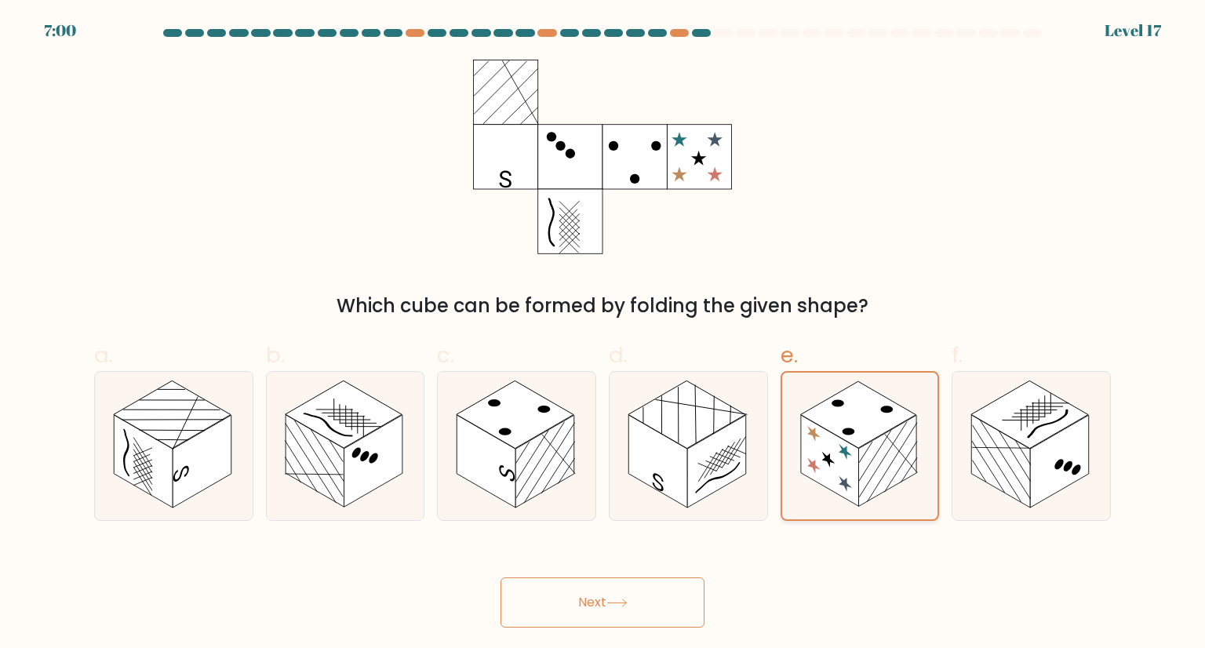
click at [603, 334] on input "e." at bounding box center [603, 329] width 1 height 10
click at [628, 599] on icon at bounding box center [616, 603] width 21 height 9
drag, startPoint x: 628, startPoint y: 598, endPoint x: 584, endPoint y: 611, distance: 45.9
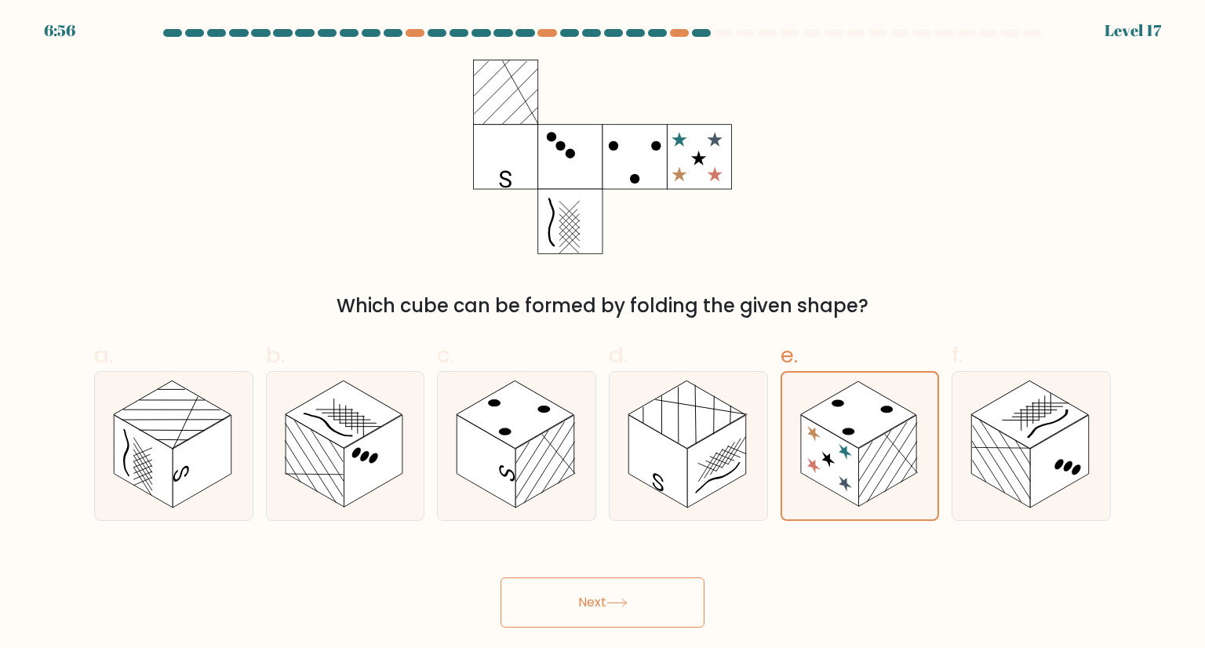
click at [584, 611] on button "Next" at bounding box center [603, 602] width 204 height 50
click at [615, 601] on icon at bounding box center [616, 603] width 21 height 9
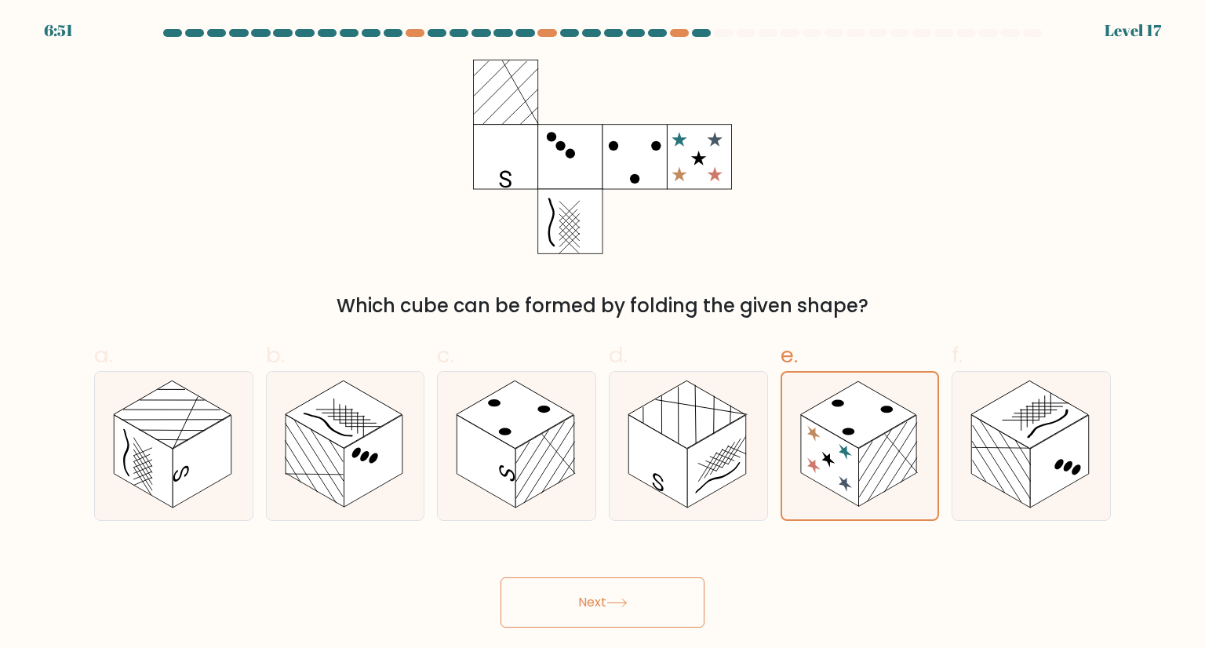
click at [615, 601] on icon at bounding box center [616, 603] width 21 height 9
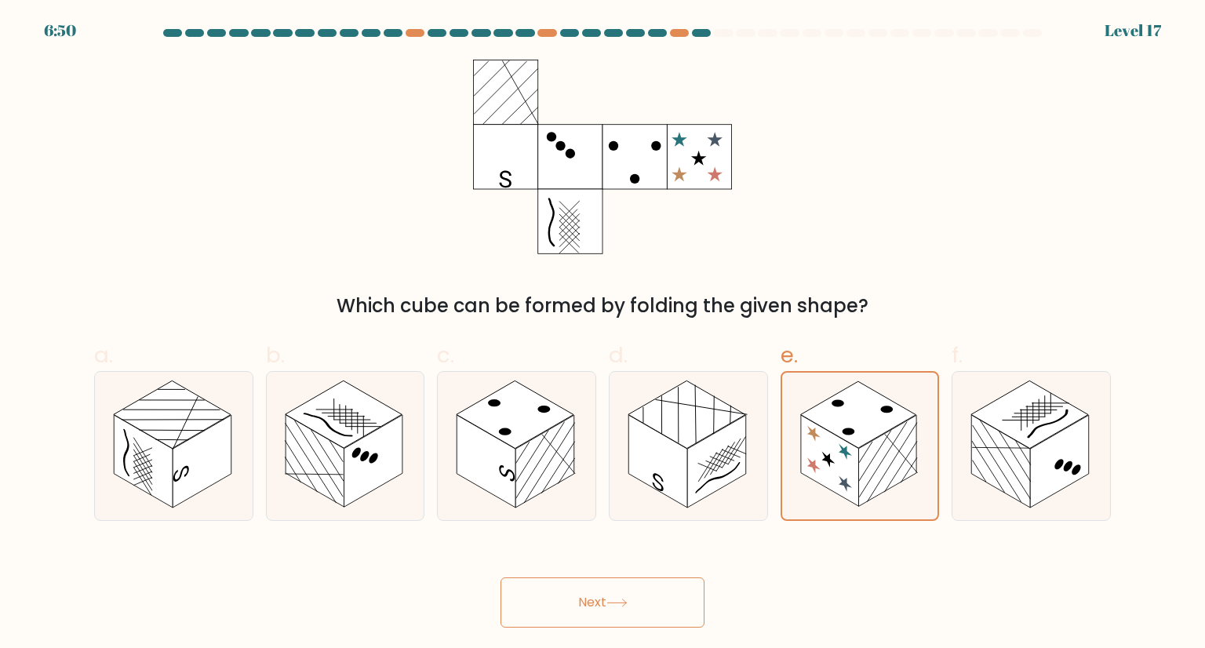
click at [615, 601] on icon at bounding box center [616, 603] width 21 height 9
click at [851, 426] on rect at bounding box center [857, 414] width 115 height 67
click at [603, 334] on input "e." at bounding box center [603, 329] width 1 height 10
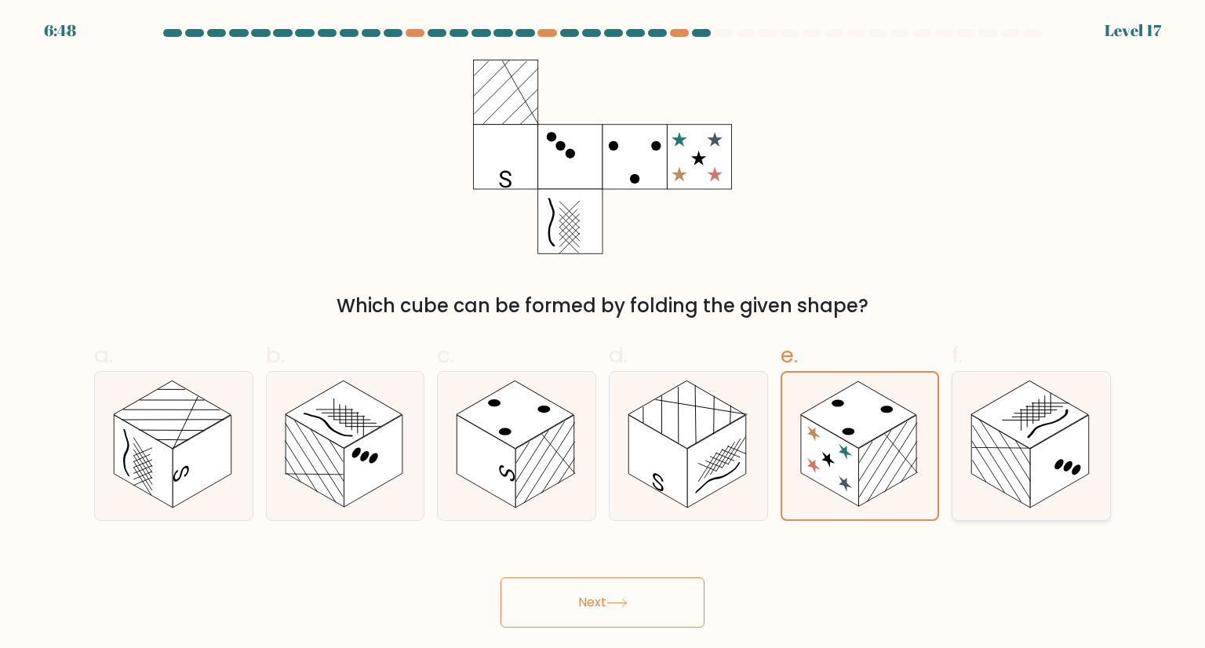
click at [1025, 421] on rect at bounding box center [1029, 414] width 117 height 67
click at [603, 334] on input "f." at bounding box center [603, 329] width 1 height 10
radio input "true"
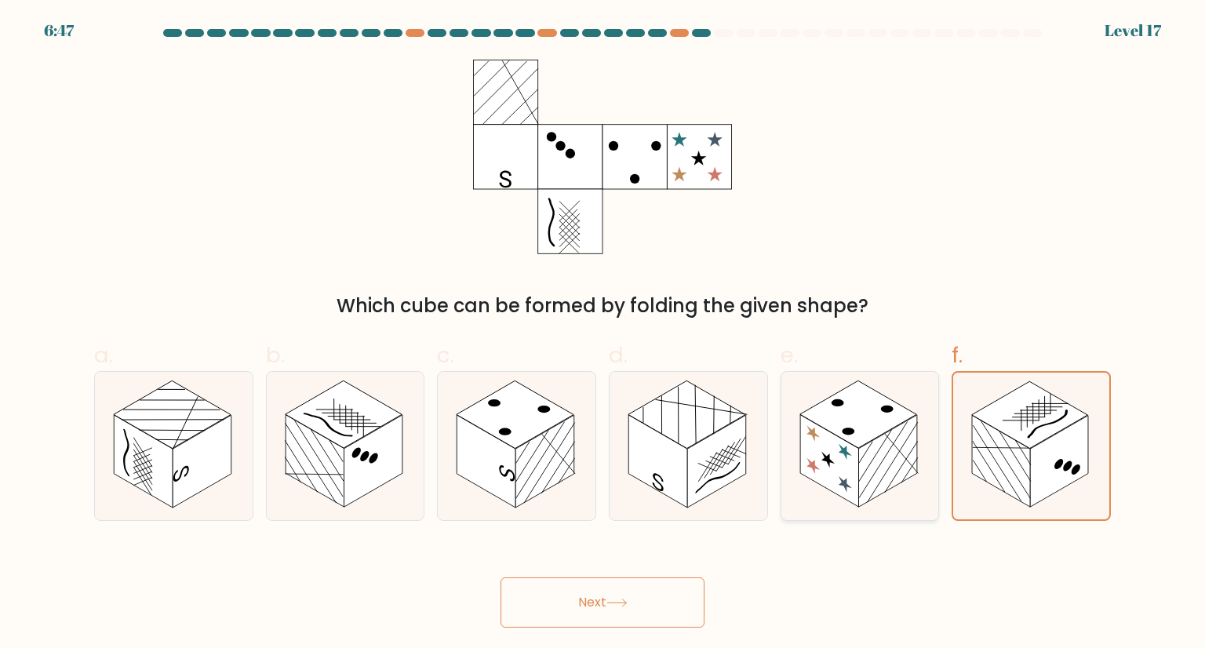
click at [889, 460] on rect at bounding box center [887, 461] width 59 height 93
click at [603, 334] on input "e." at bounding box center [603, 329] width 1 height 10
radio input "true"
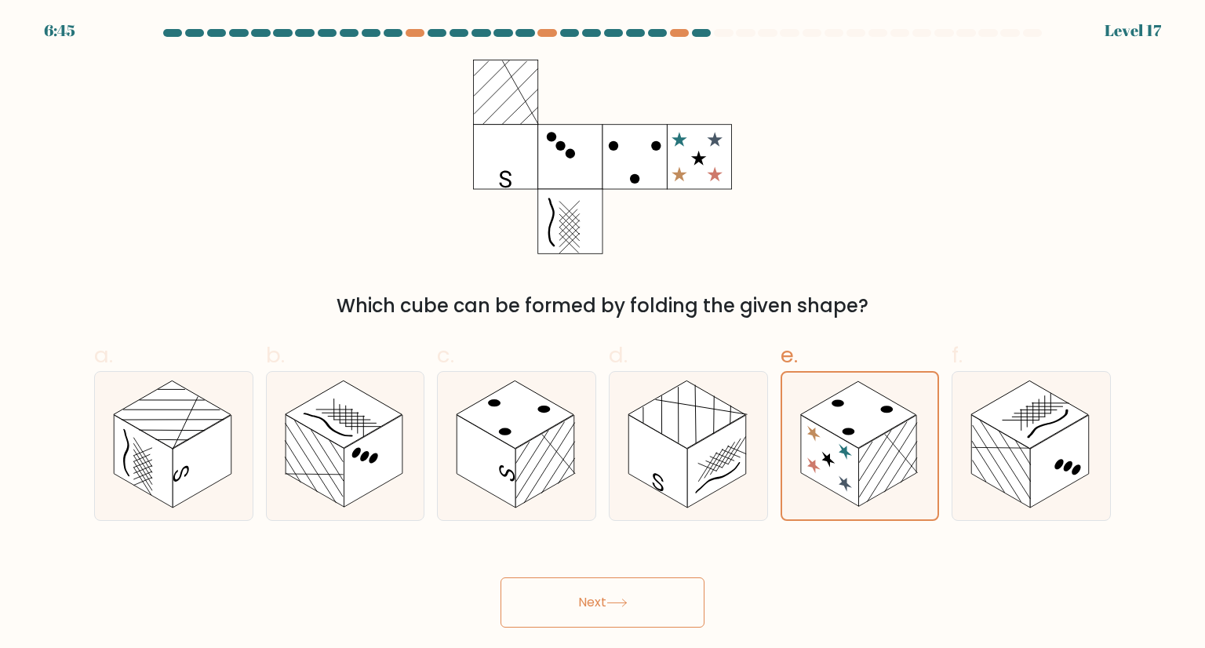
click at [595, 606] on button "Next" at bounding box center [603, 602] width 204 height 50
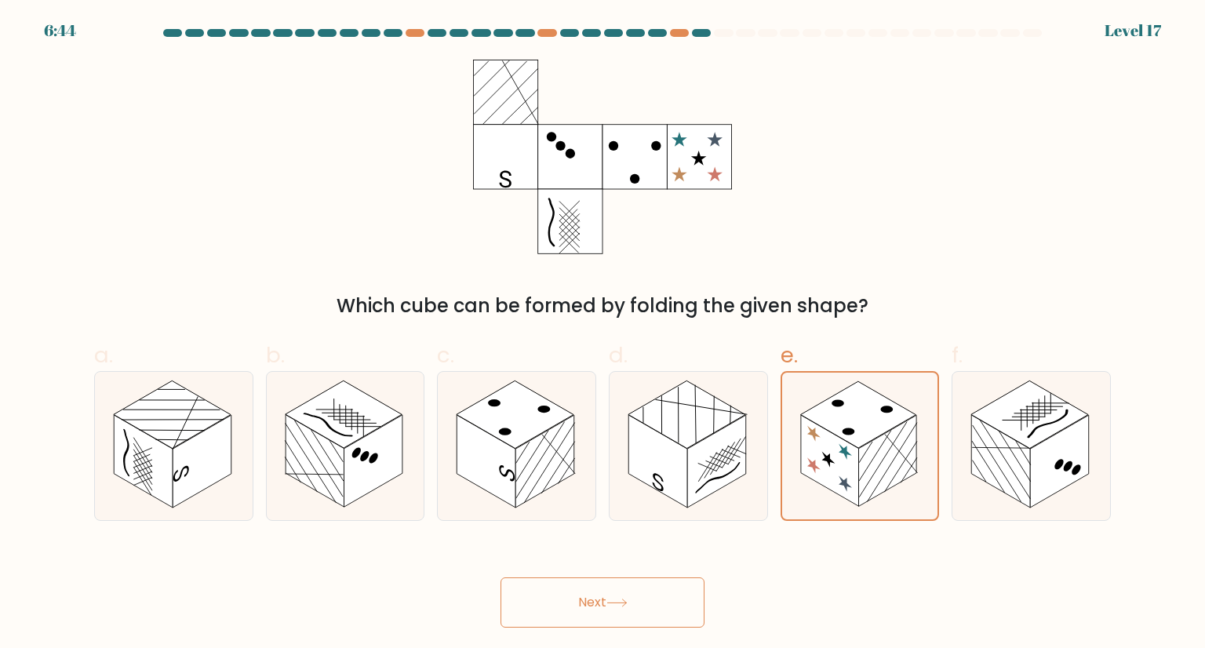
click at [595, 606] on button "Next" at bounding box center [603, 602] width 204 height 50
click at [577, 603] on button "Next" at bounding box center [603, 602] width 204 height 50
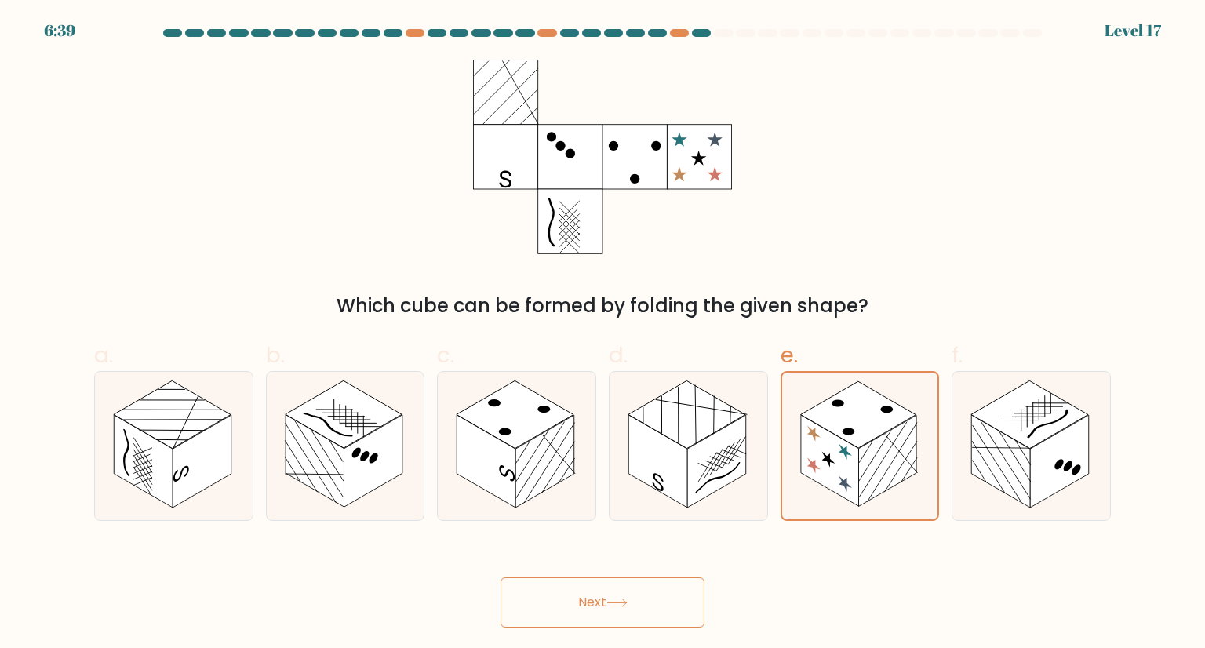
click at [577, 603] on button "Next" at bounding box center [603, 602] width 204 height 50
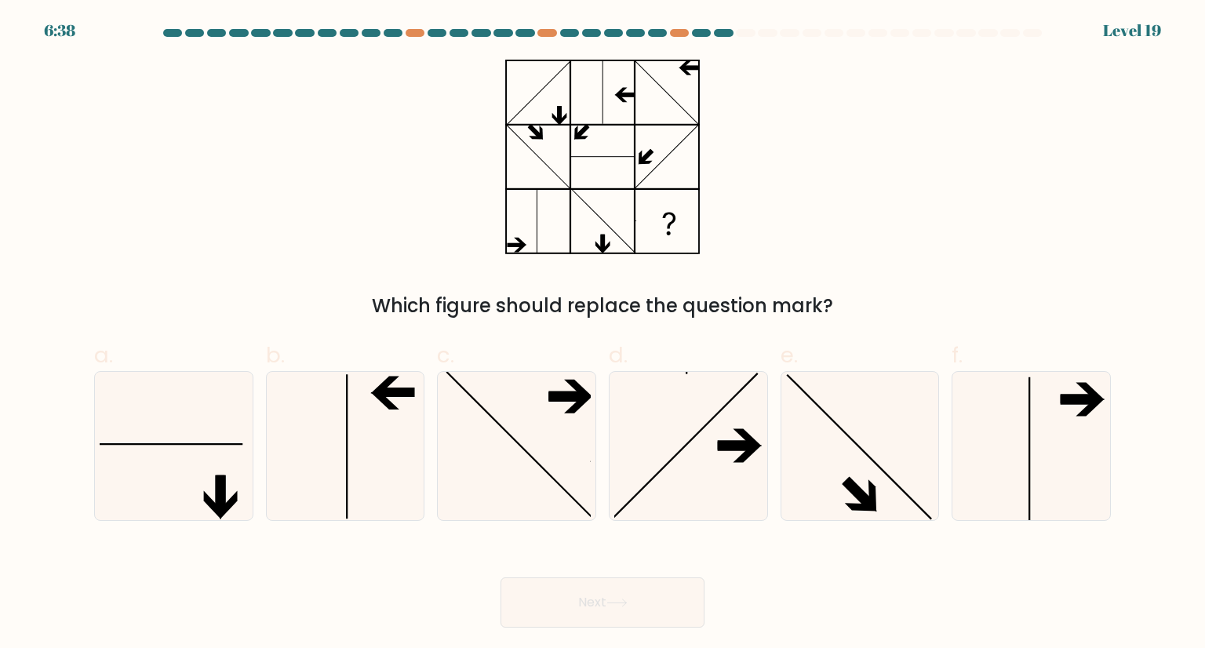
click at [577, 603] on button "Next" at bounding box center [603, 602] width 204 height 50
click at [471, 525] on form at bounding box center [602, 328] width 1205 height 599
click at [1076, 442] on icon at bounding box center [1030, 445] width 147 height 147
click at [603, 334] on input "f." at bounding box center [603, 329] width 1 height 10
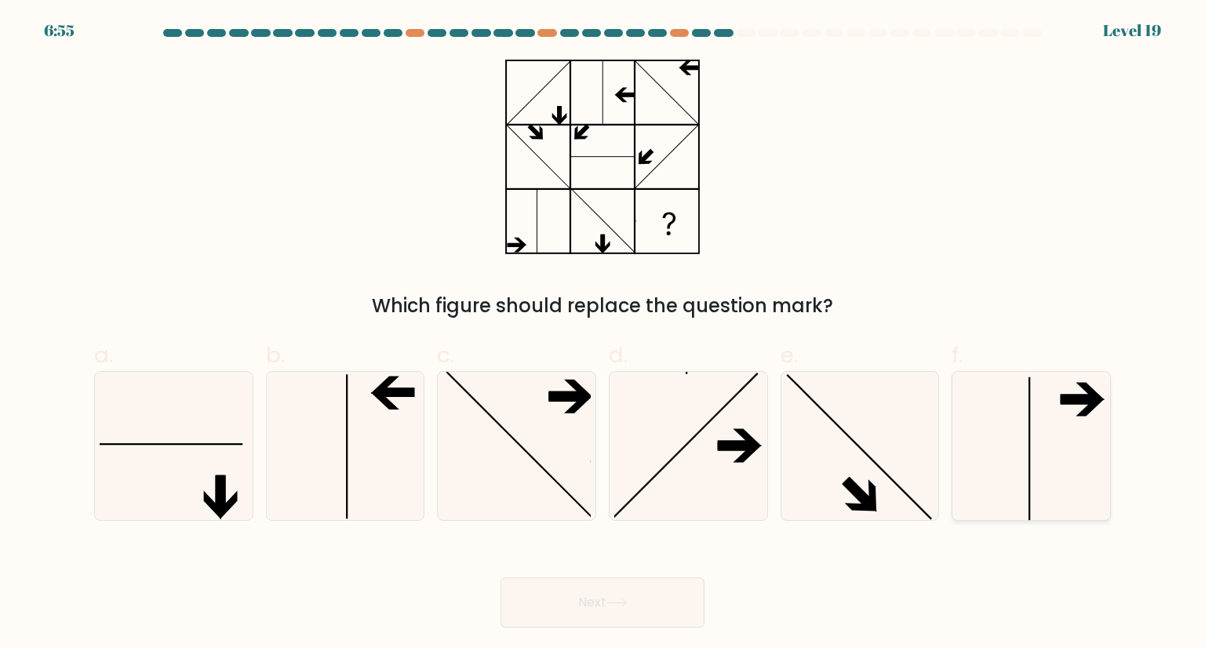
radio input "true"
click at [587, 614] on button "Next" at bounding box center [603, 602] width 204 height 50
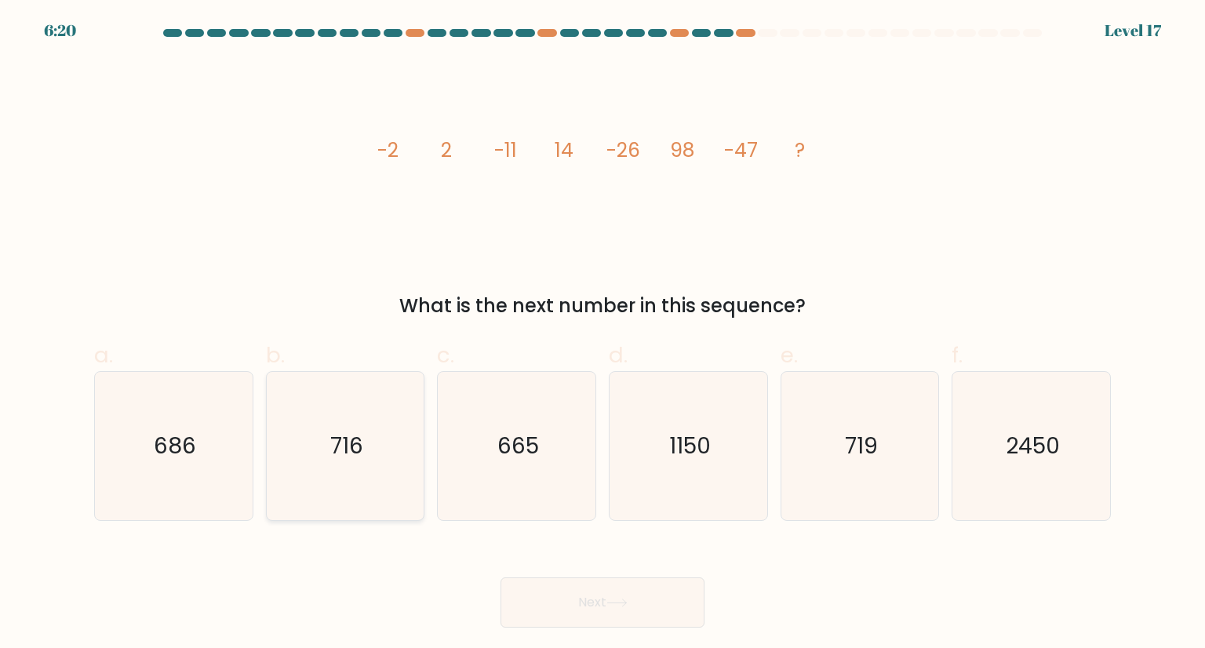
click at [291, 453] on icon "716" at bounding box center [344, 445] width 147 height 147
click at [603, 334] on input "b. 716" at bounding box center [603, 329] width 1 height 10
radio input "true"
click at [625, 603] on icon at bounding box center [616, 603] width 21 height 9
